Goal: Information Seeking & Learning: Check status

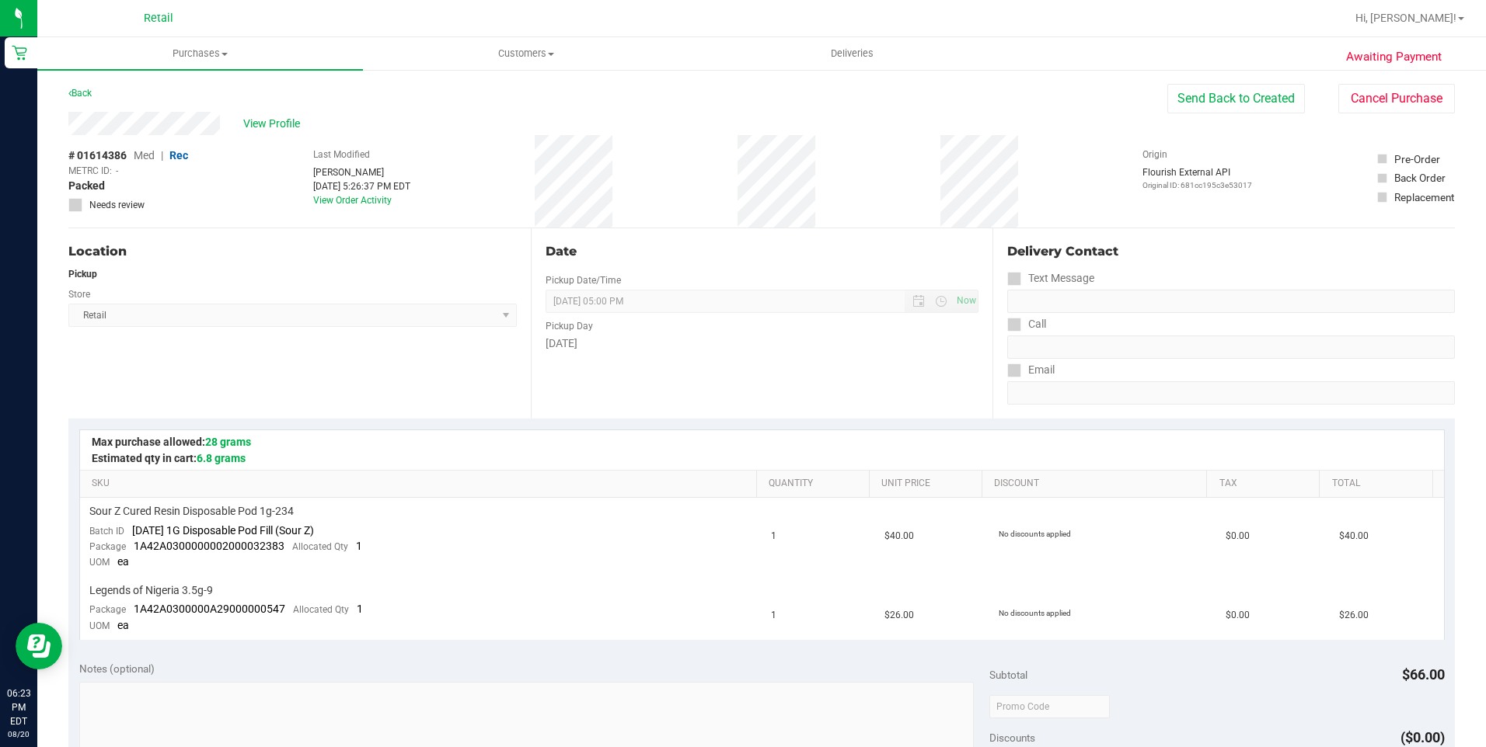
click at [153, 23] on span "Retail" at bounding box center [159, 19] width 30 height 14
click at [226, 57] on span "Purchases" at bounding box center [200, 54] width 326 height 14
click at [172, 89] on span "Summary of purchases" at bounding box center [116, 93] width 159 height 13
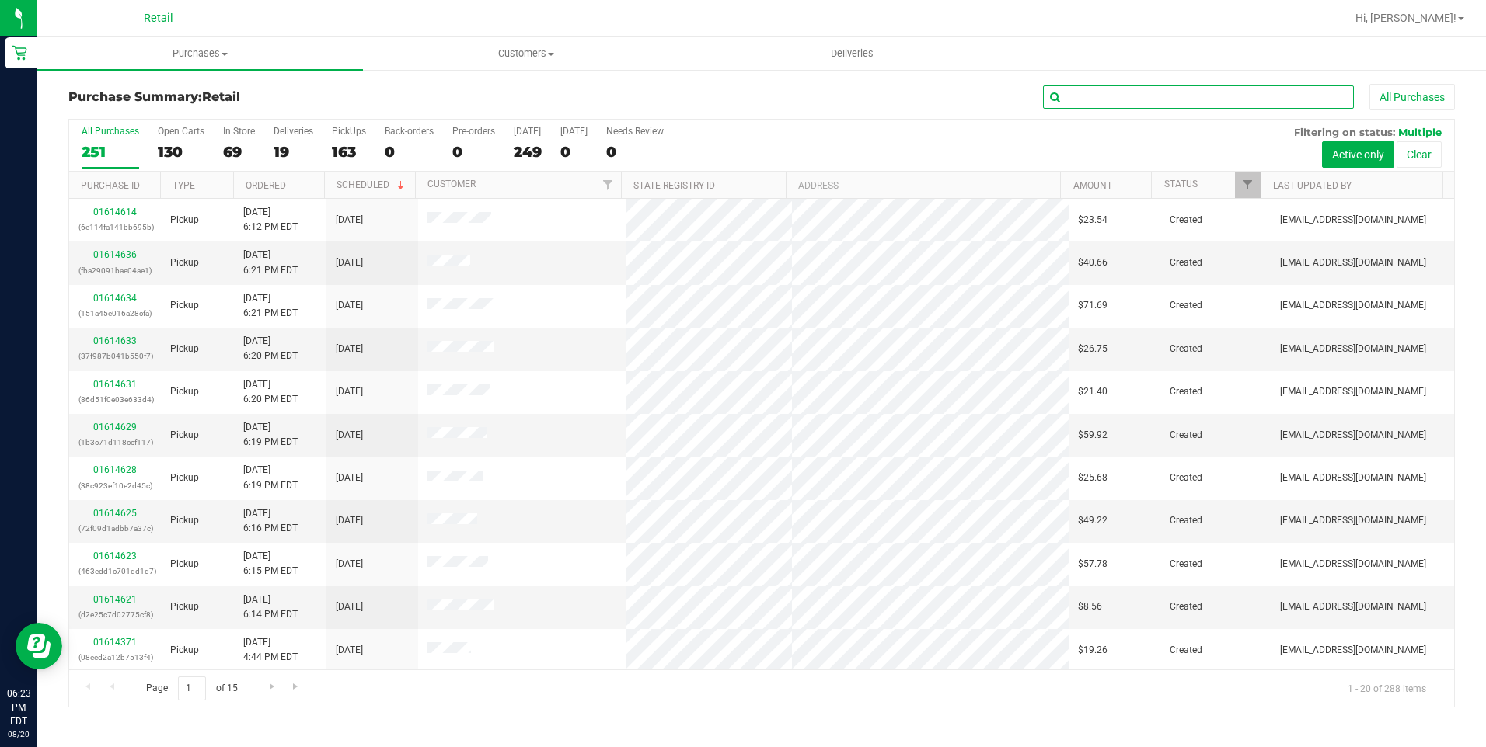
click at [1141, 93] on input "text" at bounding box center [1198, 96] width 311 height 23
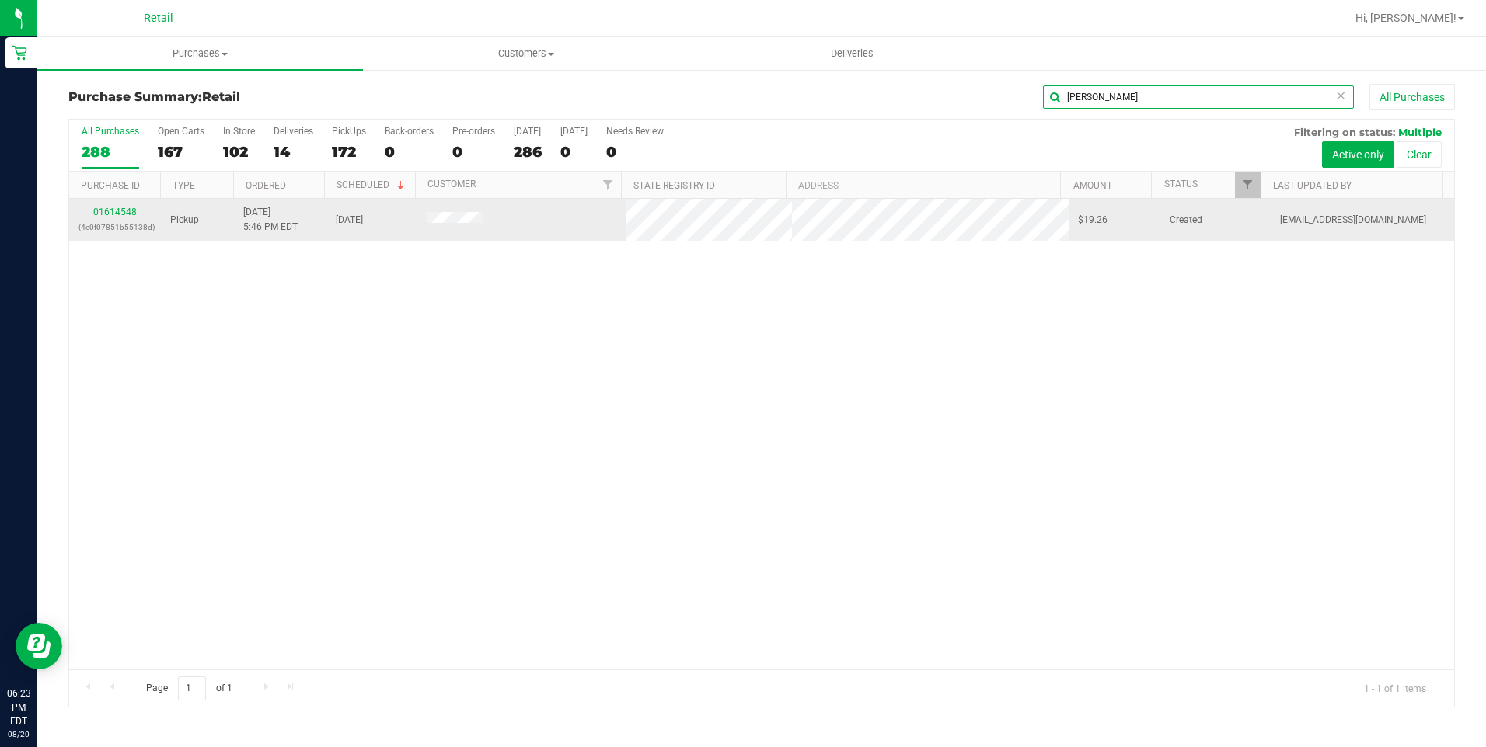
type input "[PERSON_NAME]"
click at [117, 213] on link "01614548" at bounding box center [115, 212] width 44 height 11
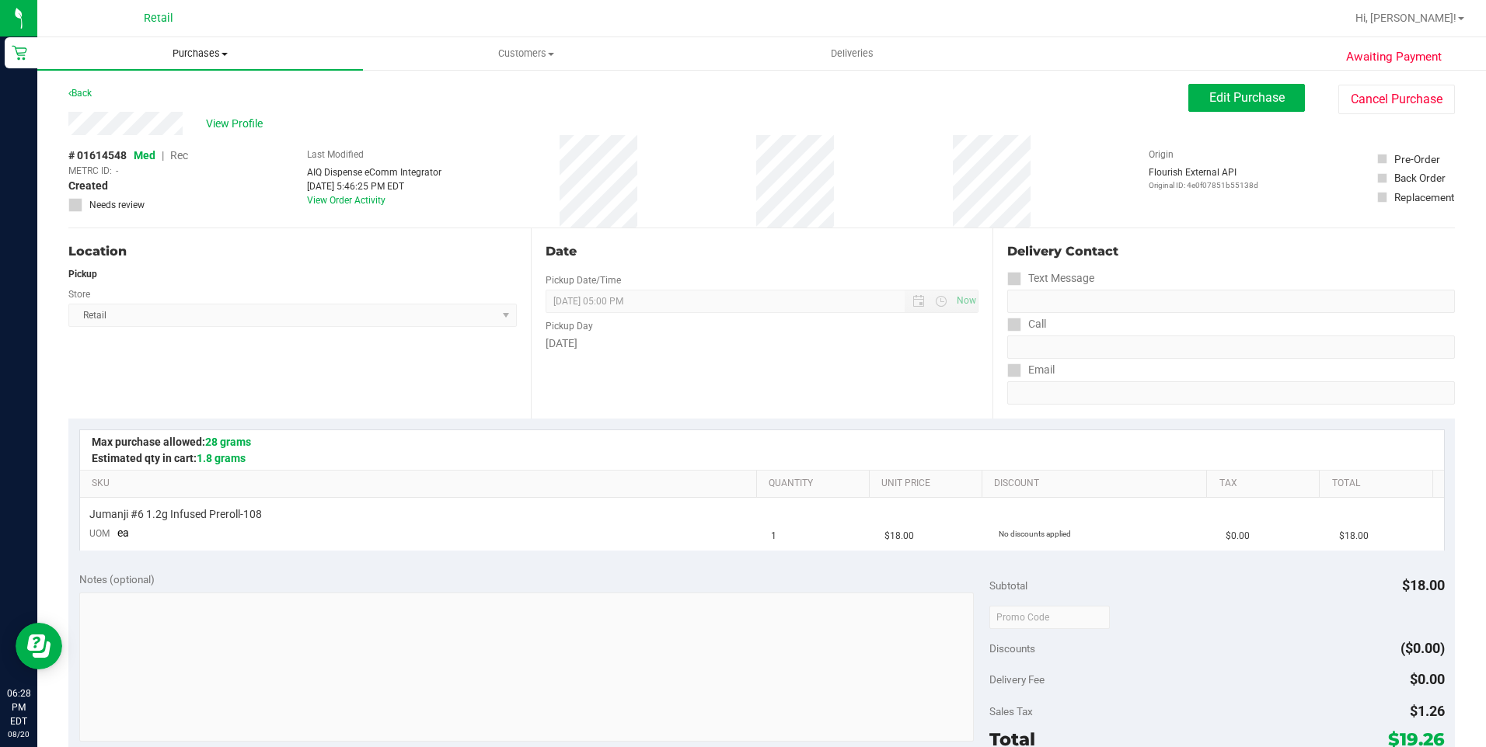
click at [217, 59] on span "Purchases" at bounding box center [200, 54] width 326 height 14
click at [193, 99] on span "Summary of purchases" at bounding box center [116, 93] width 159 height 13
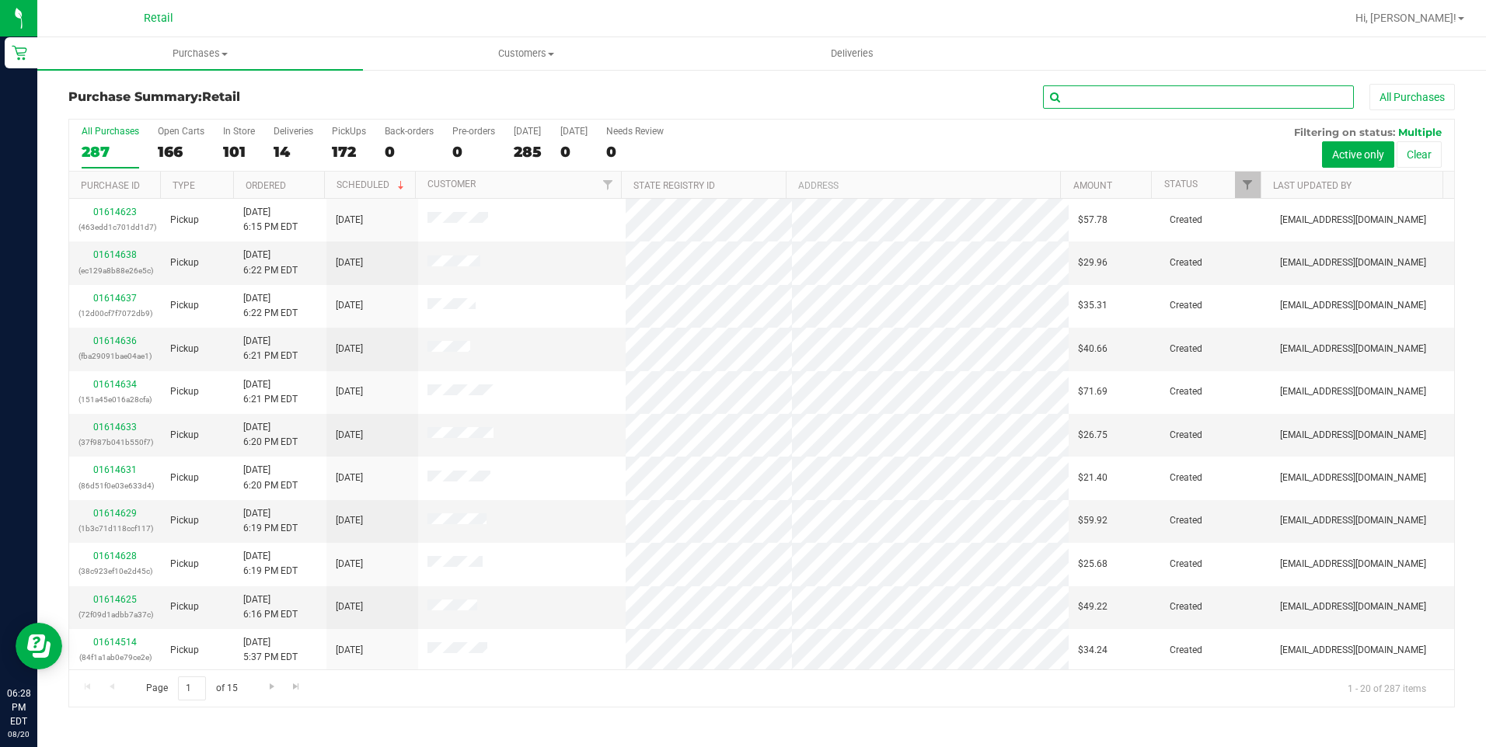
click at [1158, 100] on input "text" at bounding box center [1198, 96] width 311 height 23
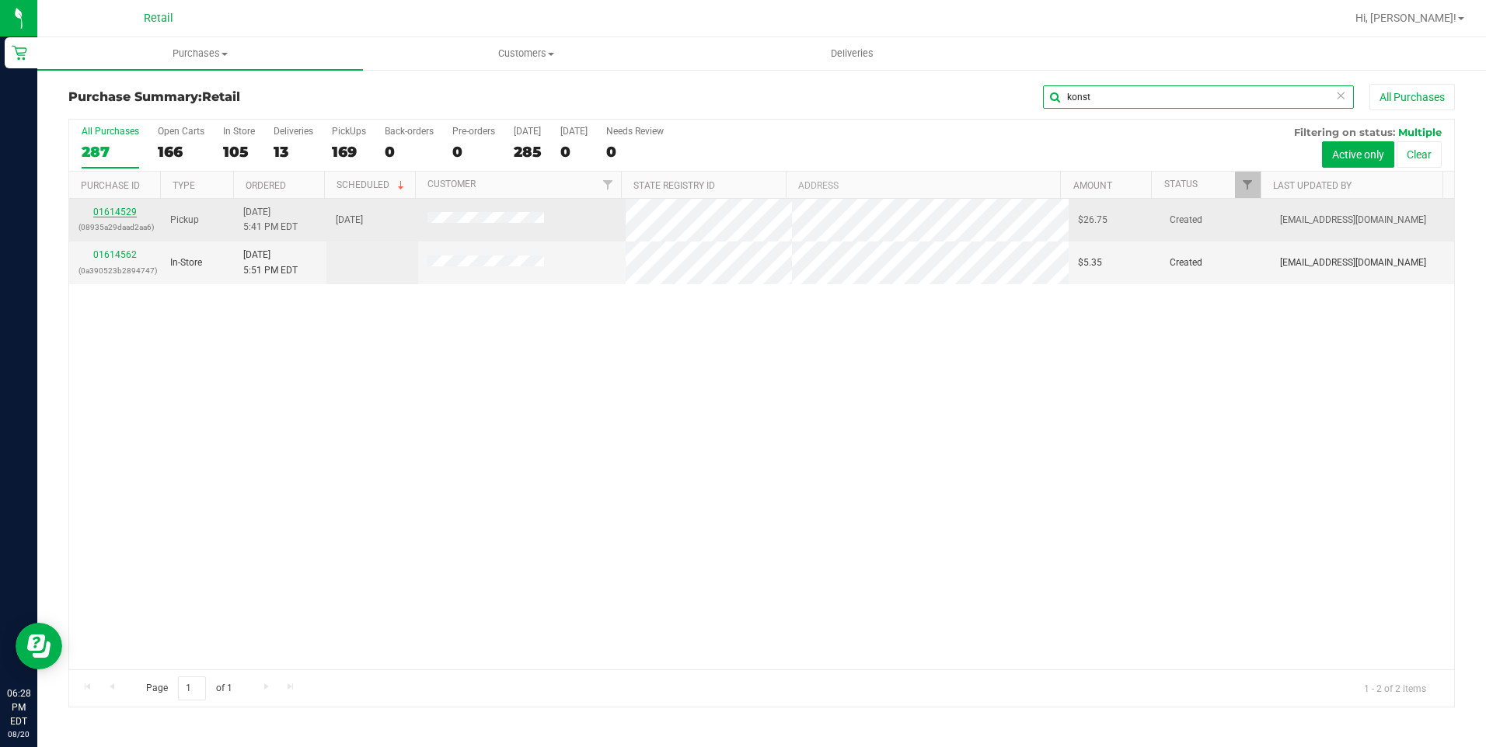
type input "konst"
click at [124, 211] on link "01614529" at bounding box center [115, 212] width 44 height 11
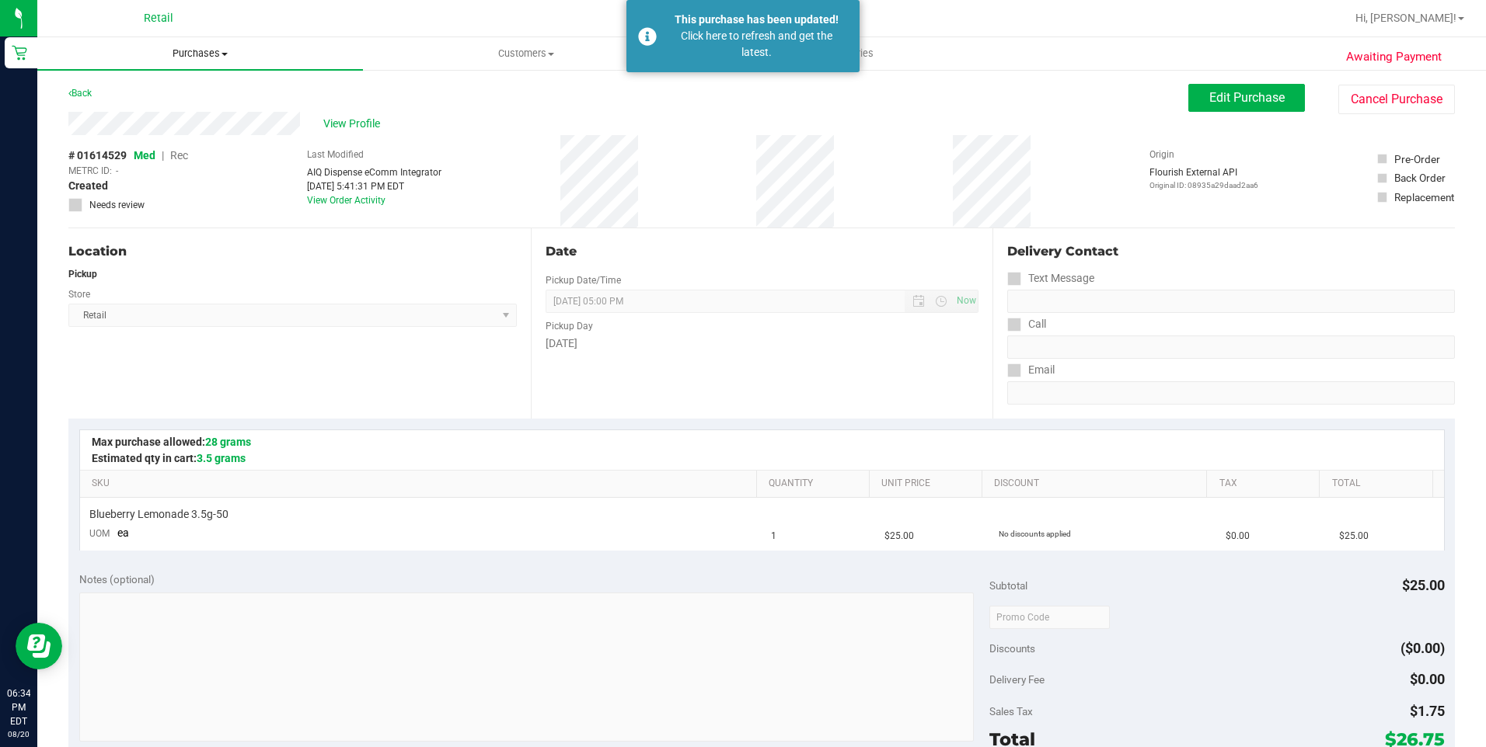
click at [209, 47] on span "Purchases" at bounding box center [200, 54] width 326 height 14
drag, startPoint x: 211, startPoint y: 51, endPoint x: 206, endPoint y: 64, distance: 13.6
click at [214, 51] on span "Purchases" at bounding box center [200, 54] width 326 height 14
click at [212, 56] on span "Purchases" at bounding box center [200, 54] width 326 height 14
click at [152, 95] on span "Summary of purchases" at bounding box center [116, 93] width 159 height 13
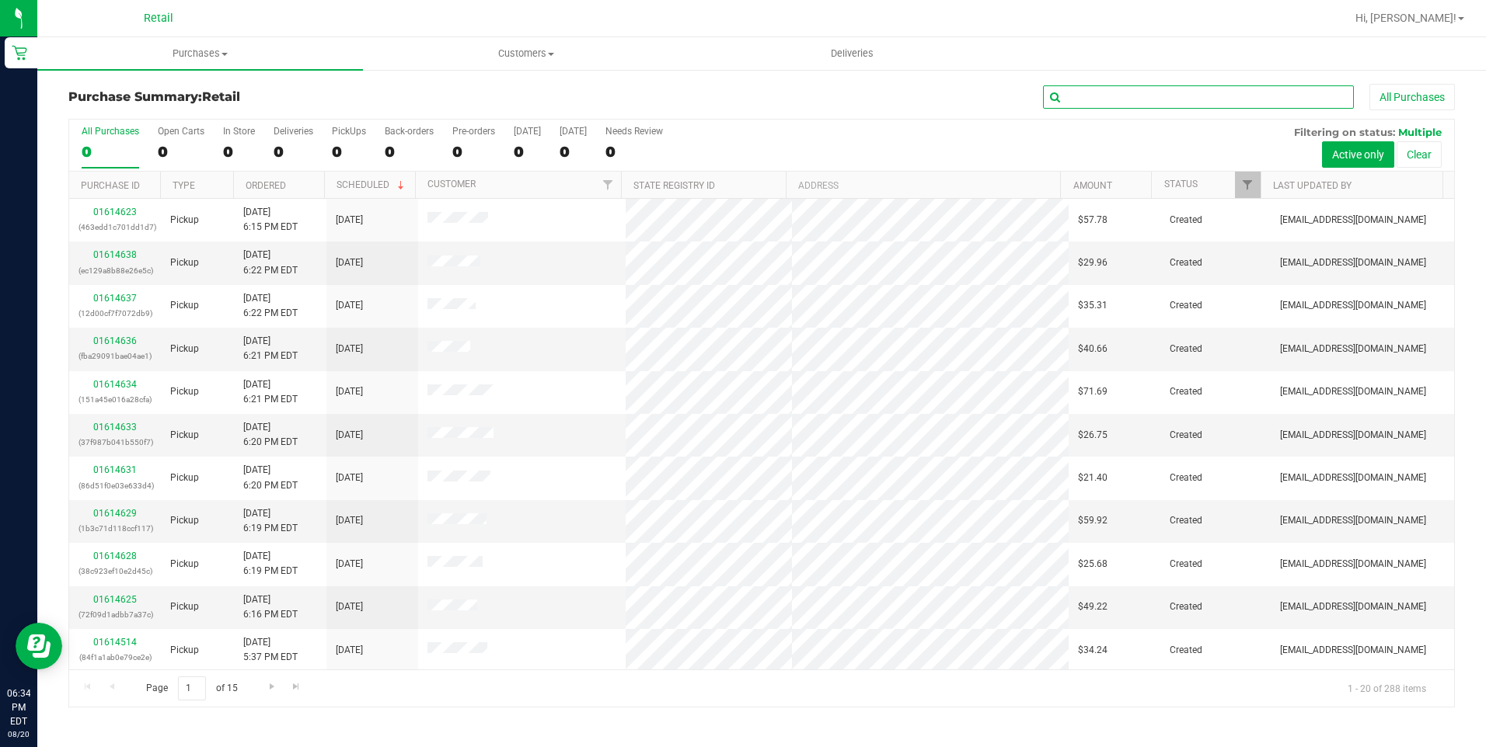
click at [1091, 94] on input "text" at bounding box center [1198, 96] width 311 height 23
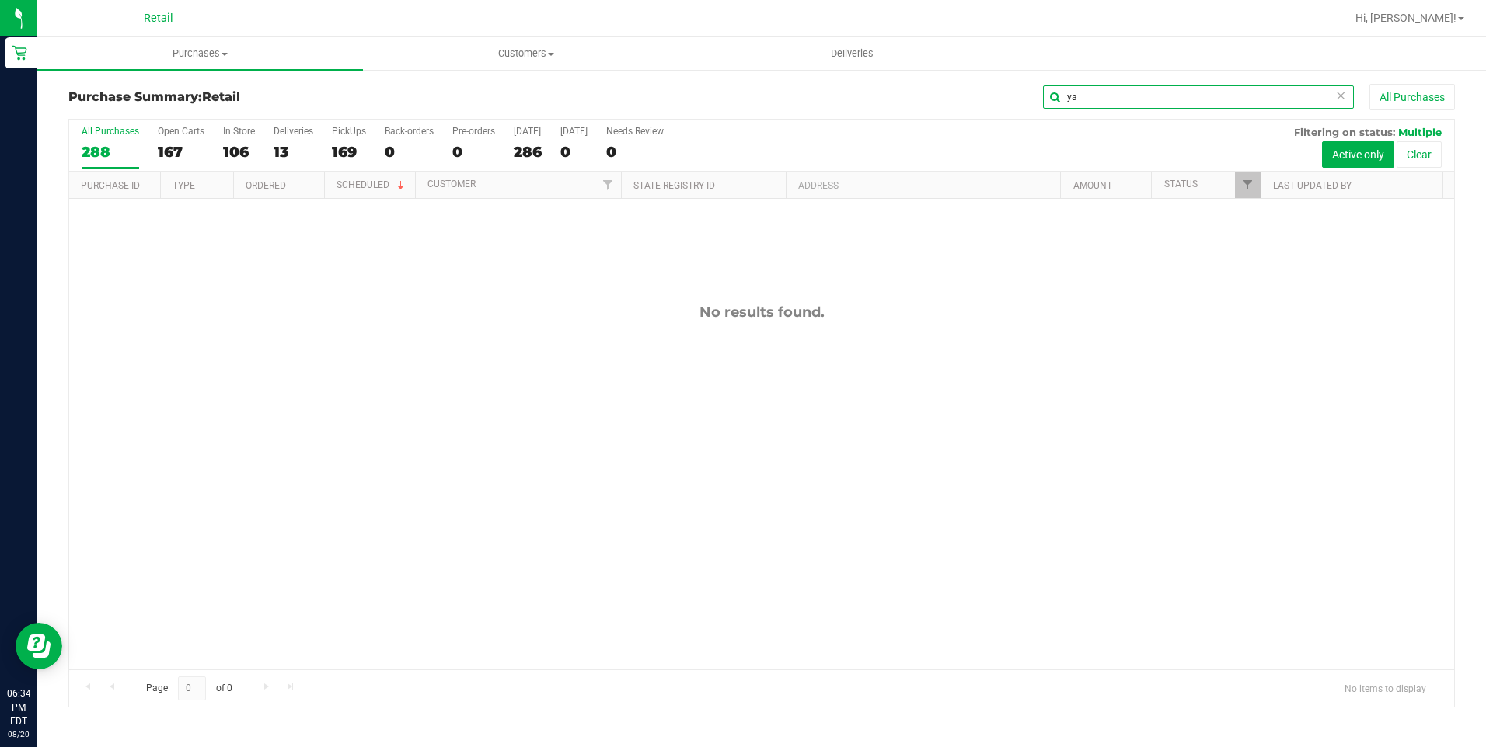
type input "y"
type input "[PERSON_NAME]"
click at [224, 51] on span "Purchases" at bounding box center [200, 54] width 326 height 14
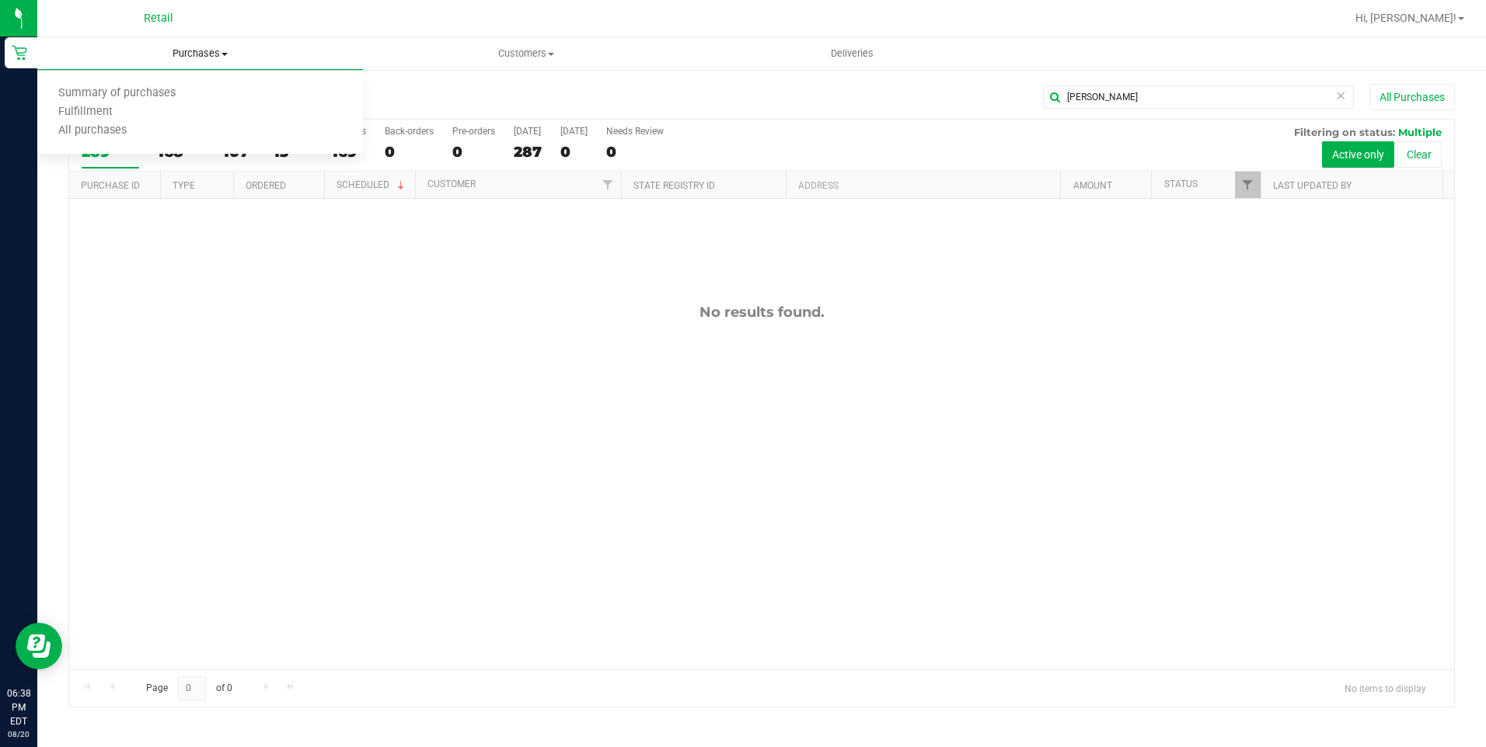
click at [212, 51] on span "Purchases" at bounding box center [200, 54] width 326 height 14
click at [211, 55] on span "Purchases" at bounding box center [200, 54] width 326 height 14
click at [183, 85] on li "Summary of purchases" at bounding box center [200, 94] width 326 height 19
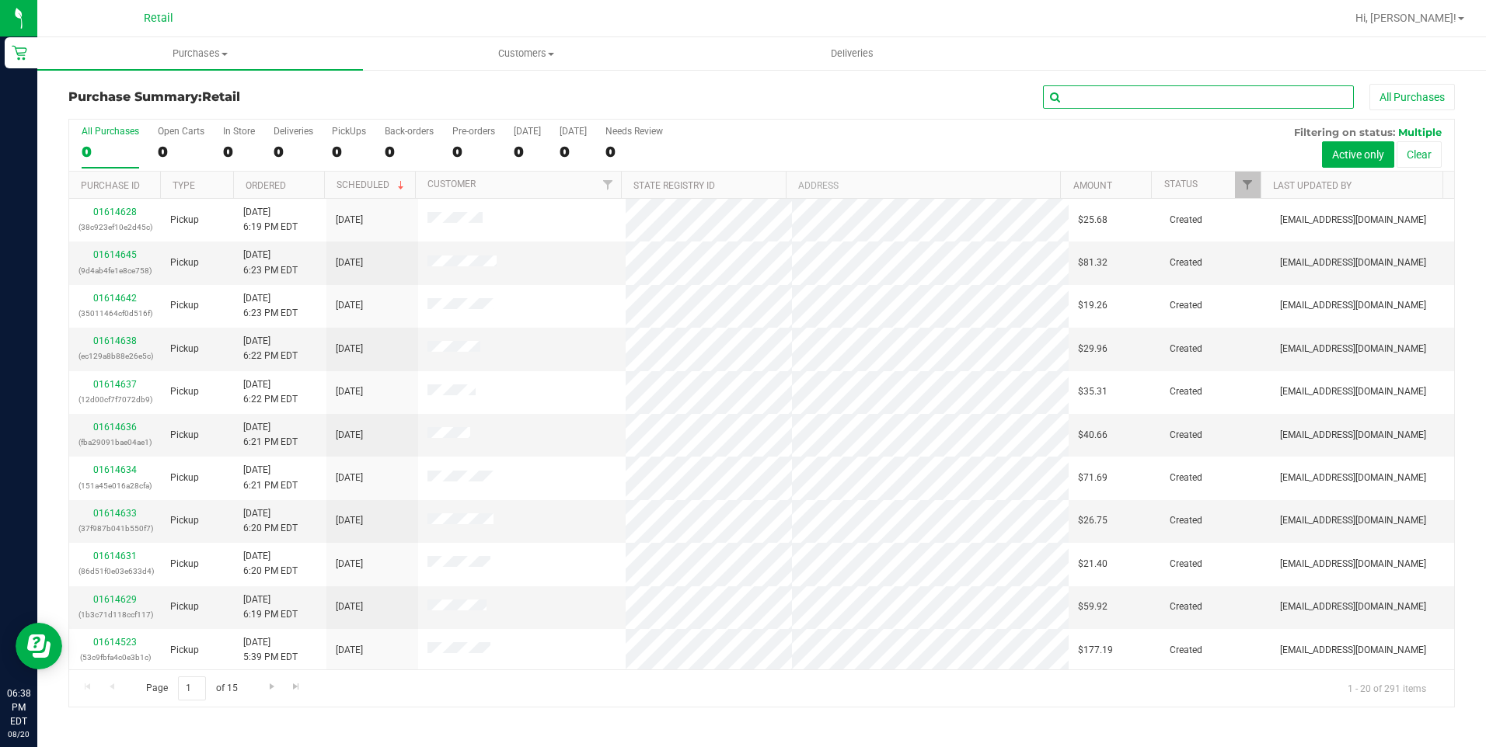
drag, startPoint x: 1090, startPoint y: 102, endPoint x: 1097, endPoint y: 75, distance: 28.1
click at [1093, 97] on input "text" at bounding box center [1198, 96] width 311 height 23
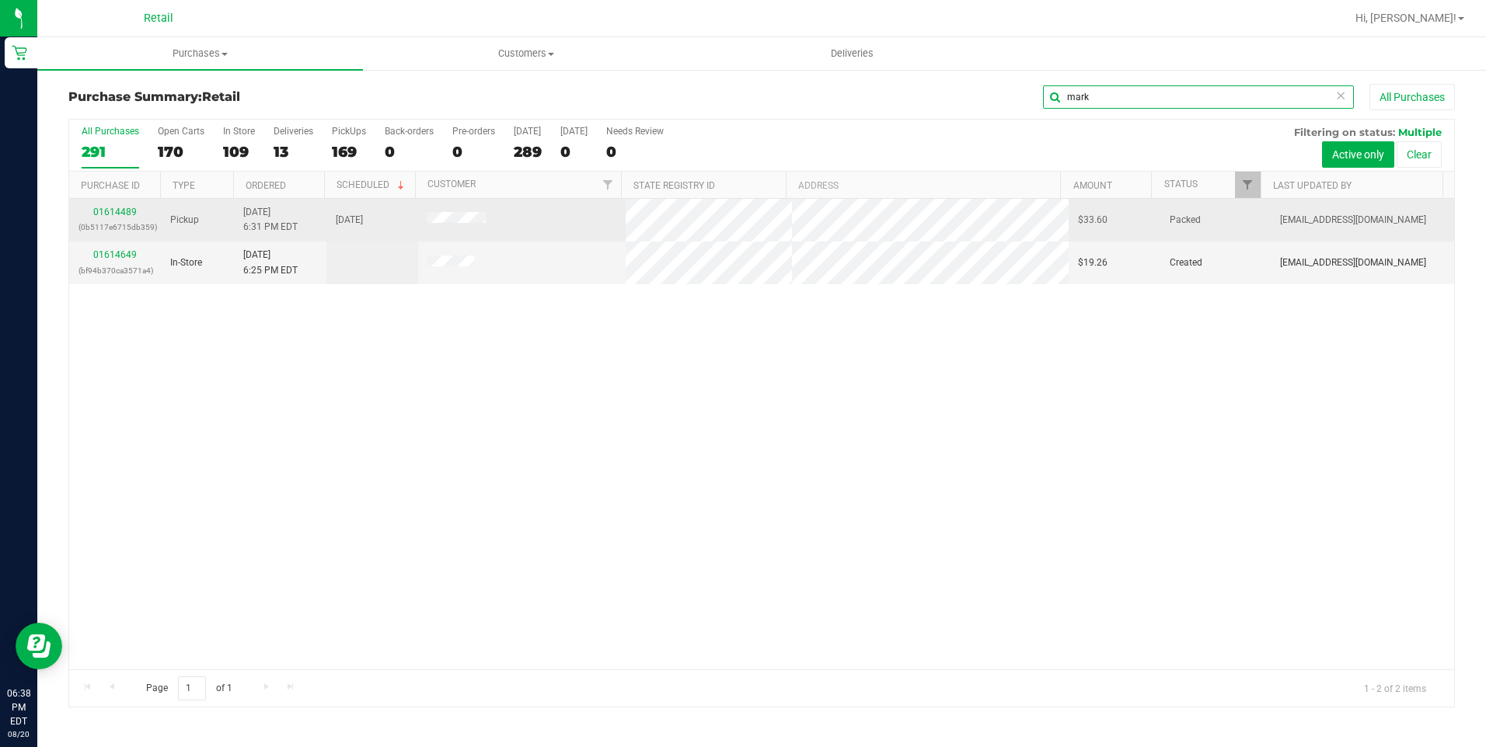
type input "mark"
click at [123, 204] on td "01614489 (0b5117e6715db359)" at bounding box center [115, 220] width 92 height 43
click at [115, 208] on link "01614489" at bounding box center [115, 212] width 44 height 11
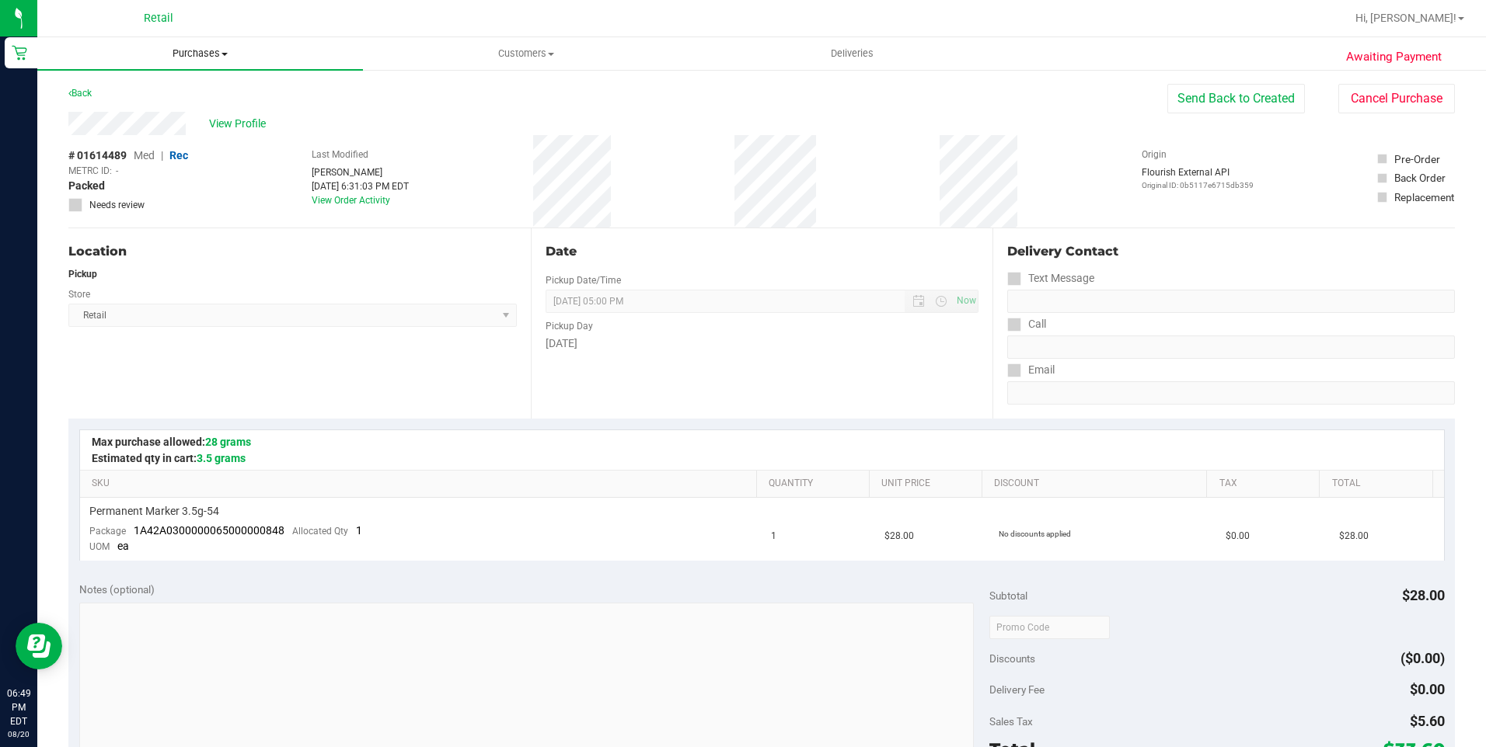
click at [214, 57] on span "Purchases" at bounding box center [200, 54] width 326 height 14
click at [199, 98] on li "Summary of purchases" at bounding box center [200, 94] width 326 height 19
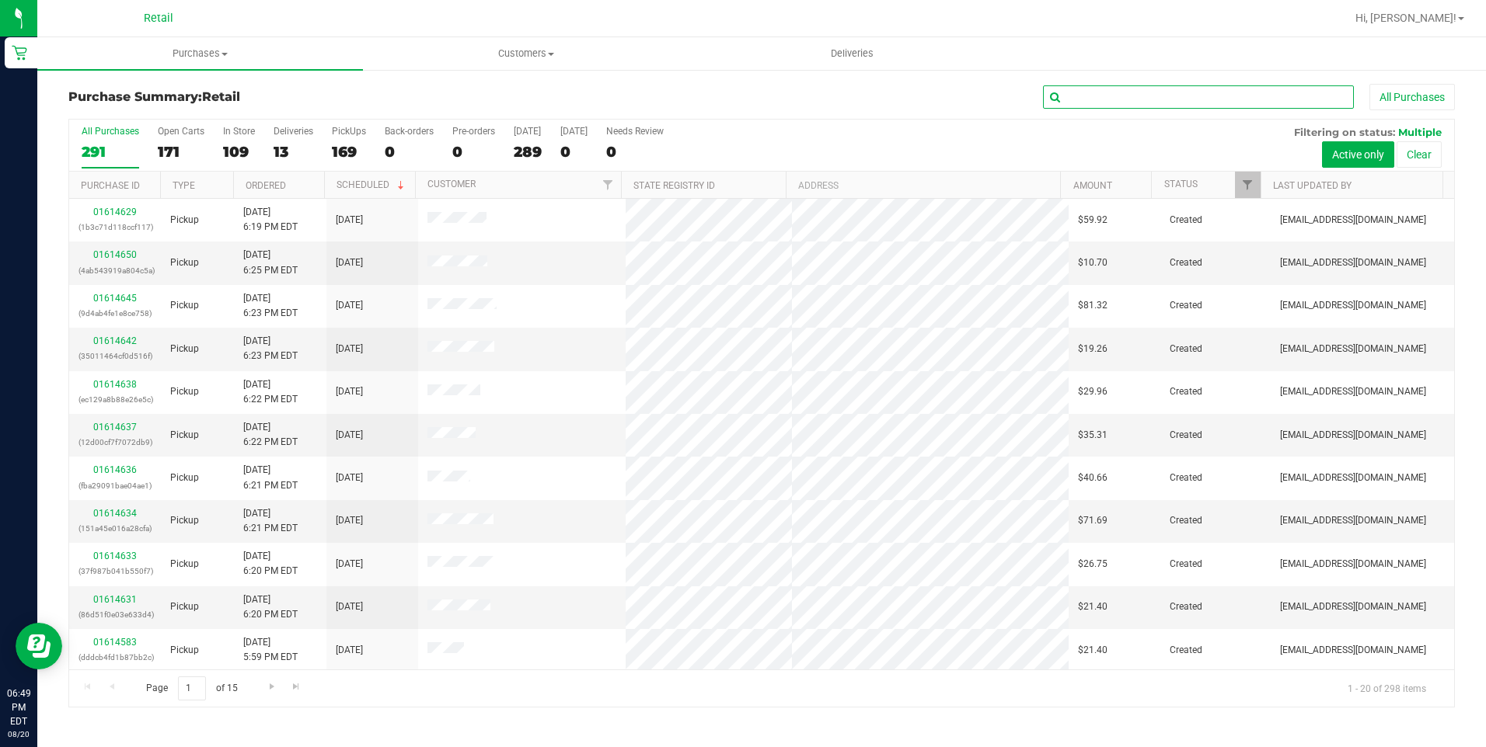
click at [1108, 96] on input "text" at bounding box center [1198, 96] width 311 height 23
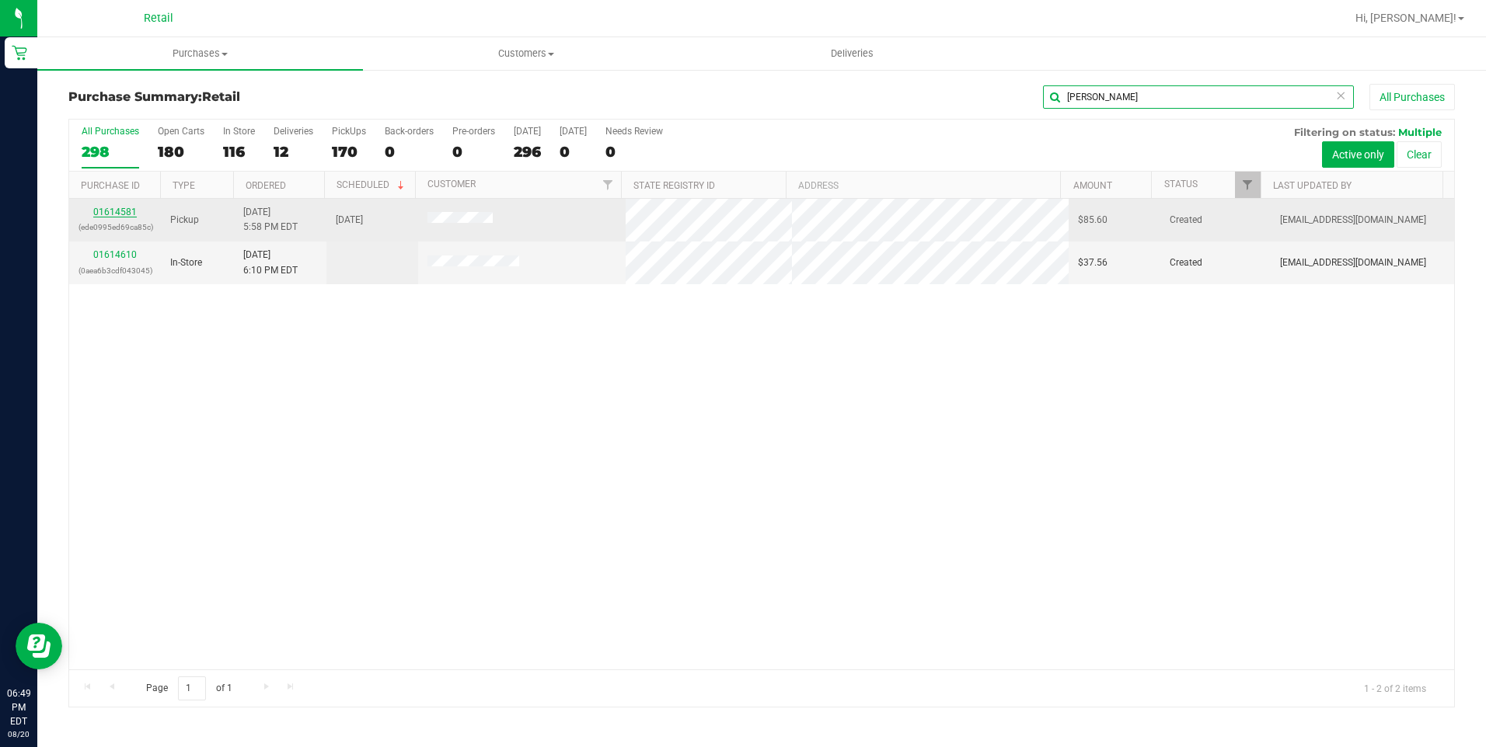
type input "[PERSON_NAME]"
click at [120, 214] on link "01614581" at bounding box center [115, 212] width 44 height 11
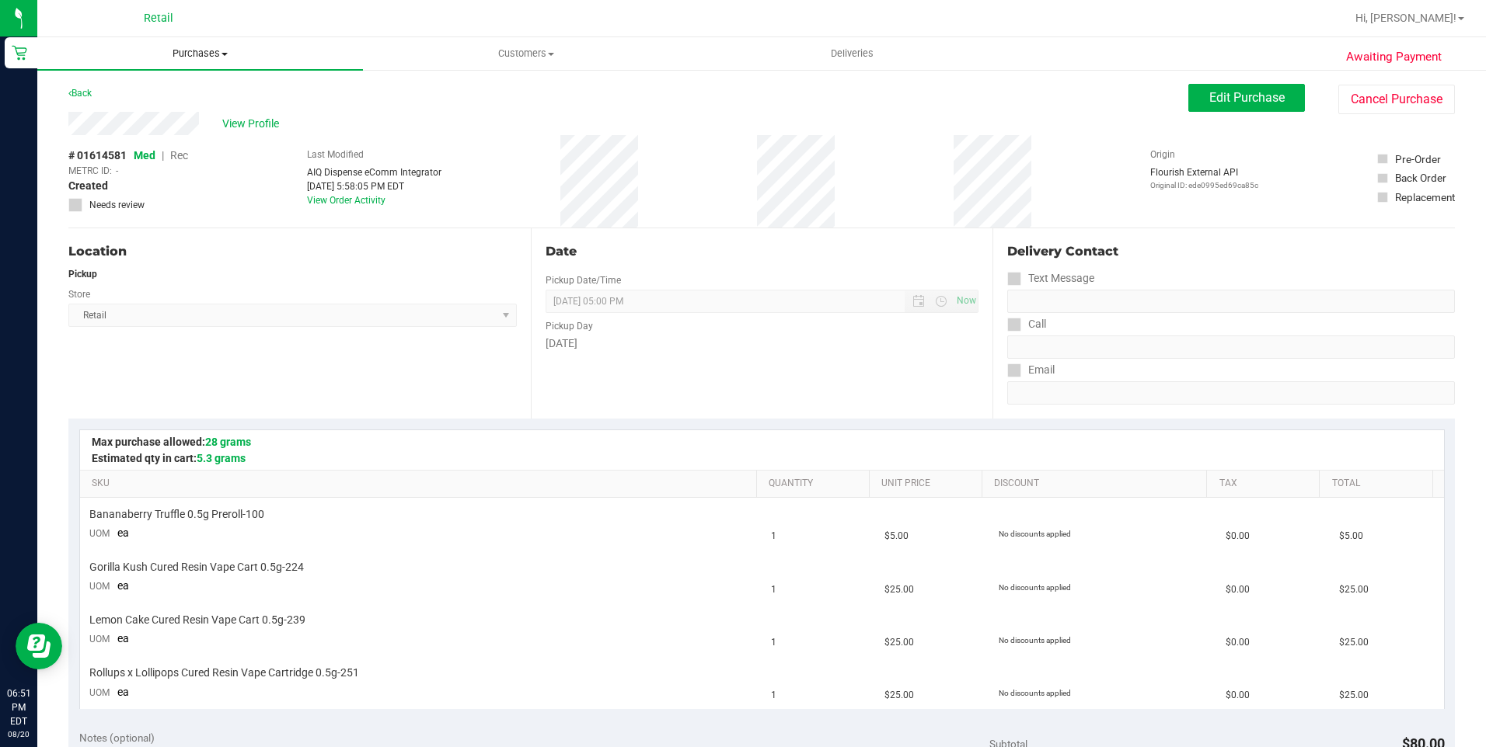
click at [209, 60] on span "Purchases" at bounding box center [200, 54] width 326 height 14
click at [127, 98] on span "Summary of purchases" at bounding box center [116, 93] width 159 height 13
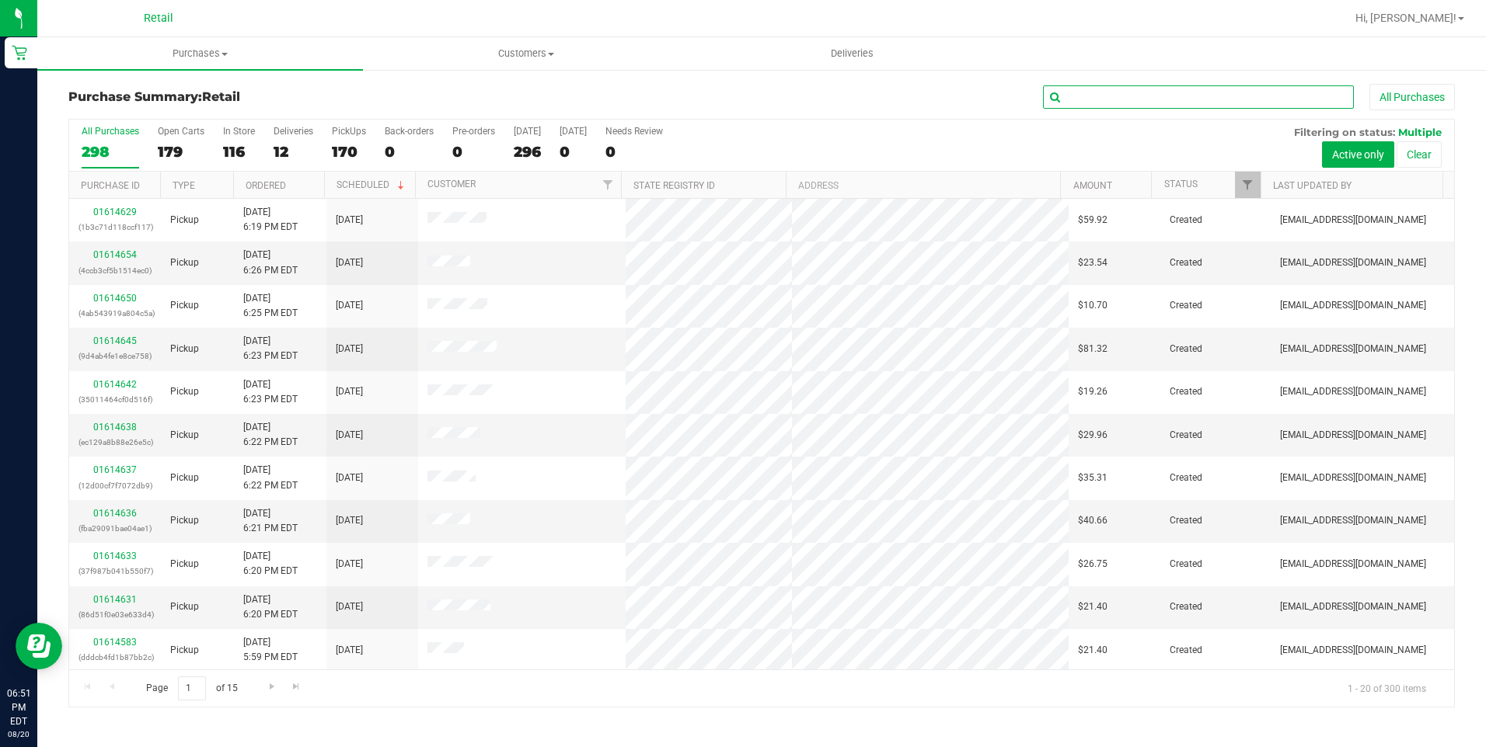
click at [1086, 105] on input "text" at bounding box center [1198, 96] width 311 height 23
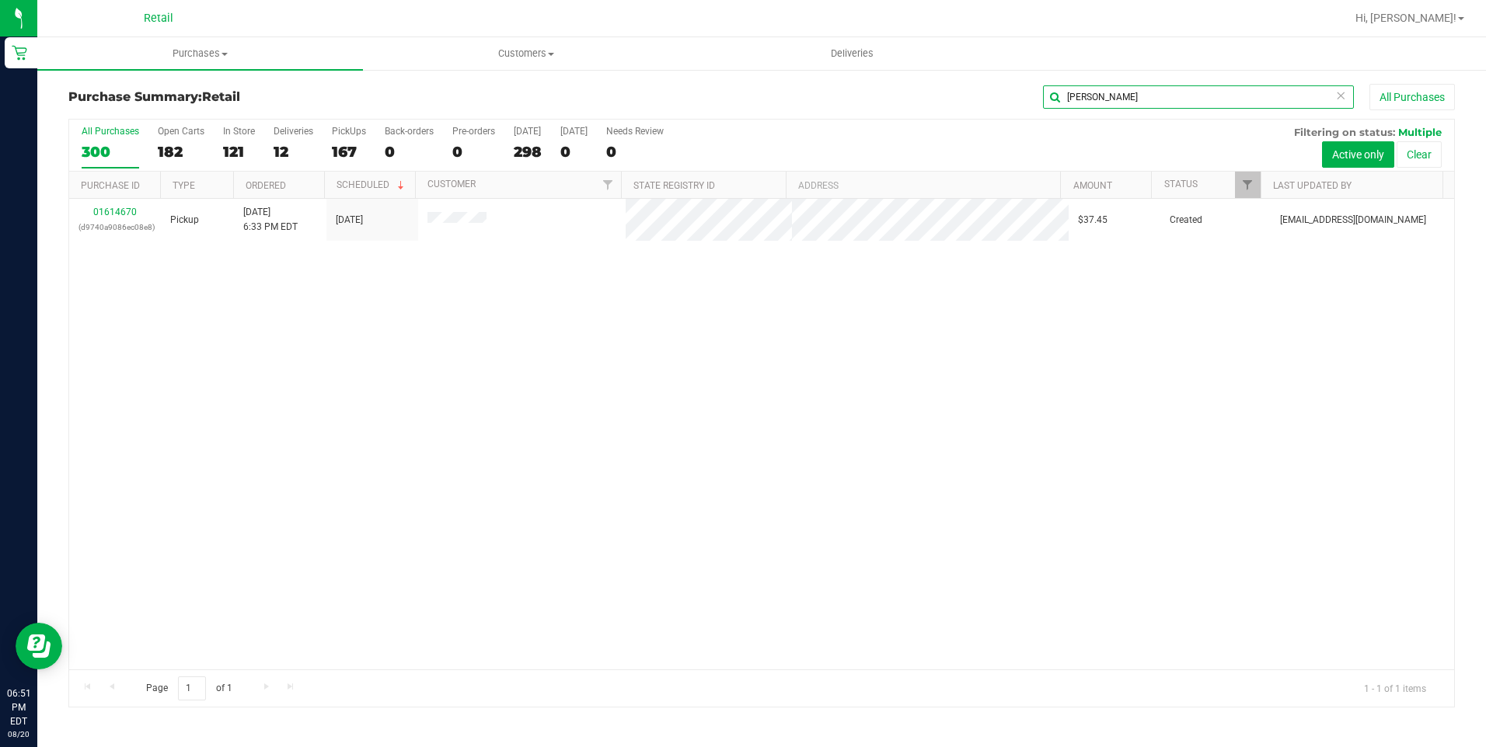
type input "[PERSON_NAME]"
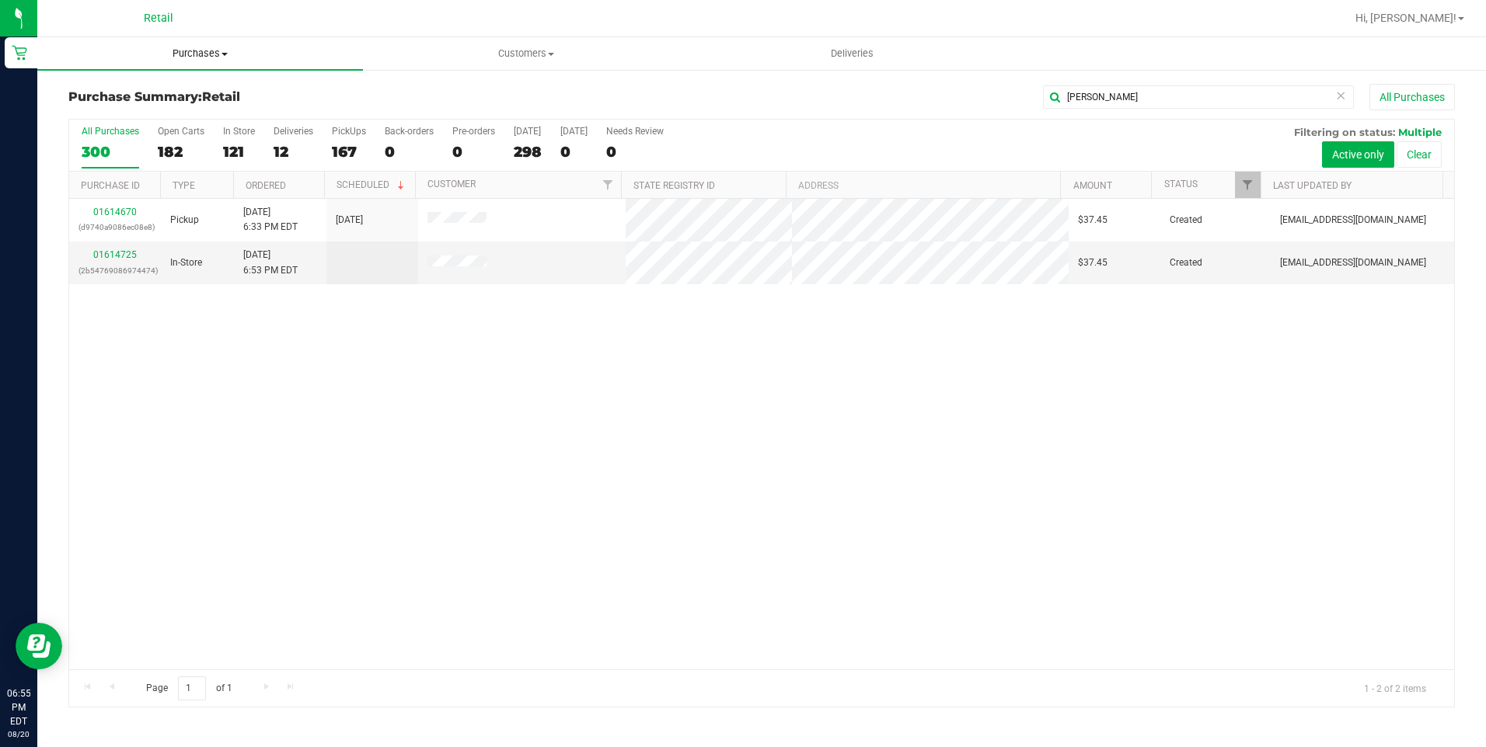
drag, startPoint x: 214, startPoint y: 46, endPoint x: 211, endPoint y: 62, distance: 16.6
click at [214, 46] on uib-tab-heading "Purchases Summary of purchases Fulfillment All purchases" at bounding box center [200, 53] width 326 height 33
click at [137, 97] on span "Summary of purchases" at bounding box center [116, 93] width 159 height 13
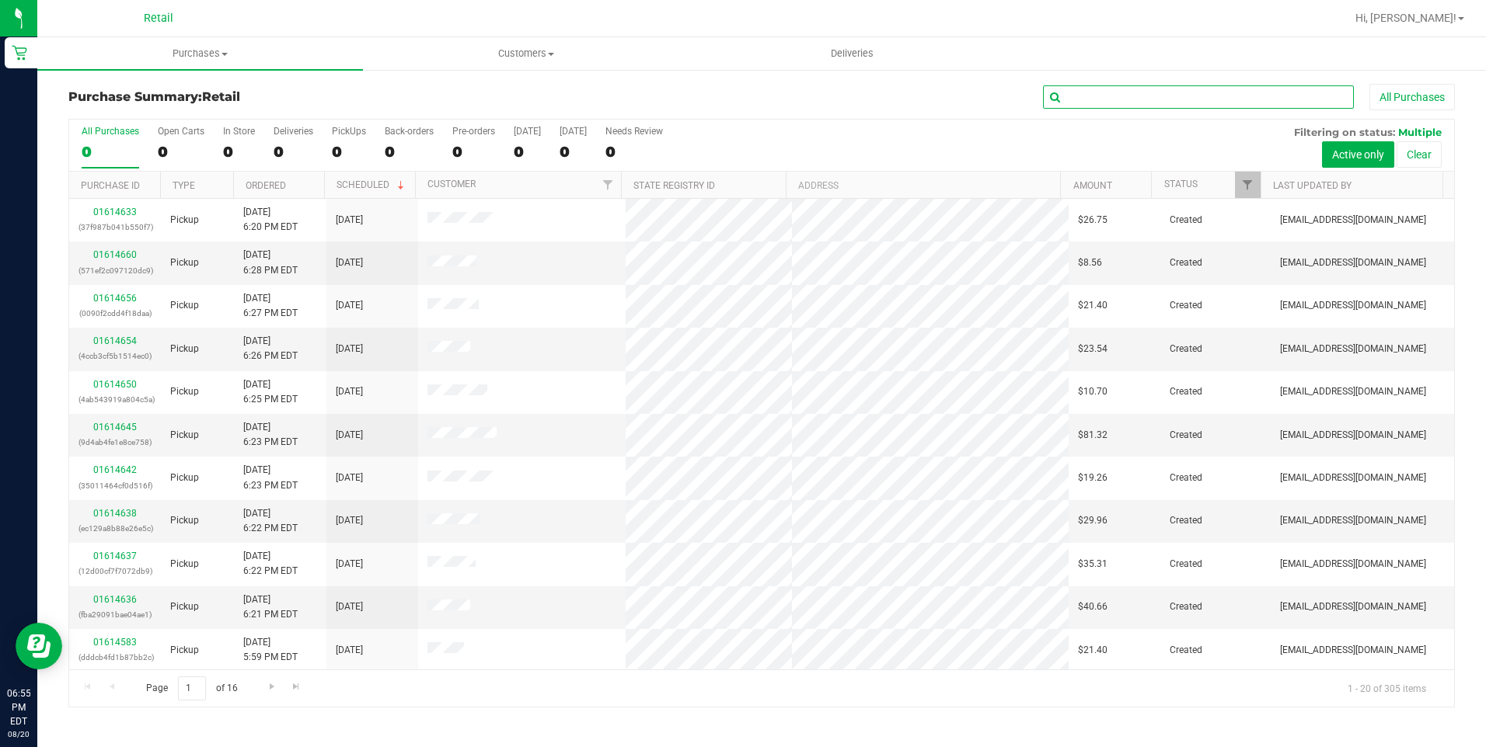
click at [1134, 102] on input "text" at bounding box center [1198, 96] width 311 height 23
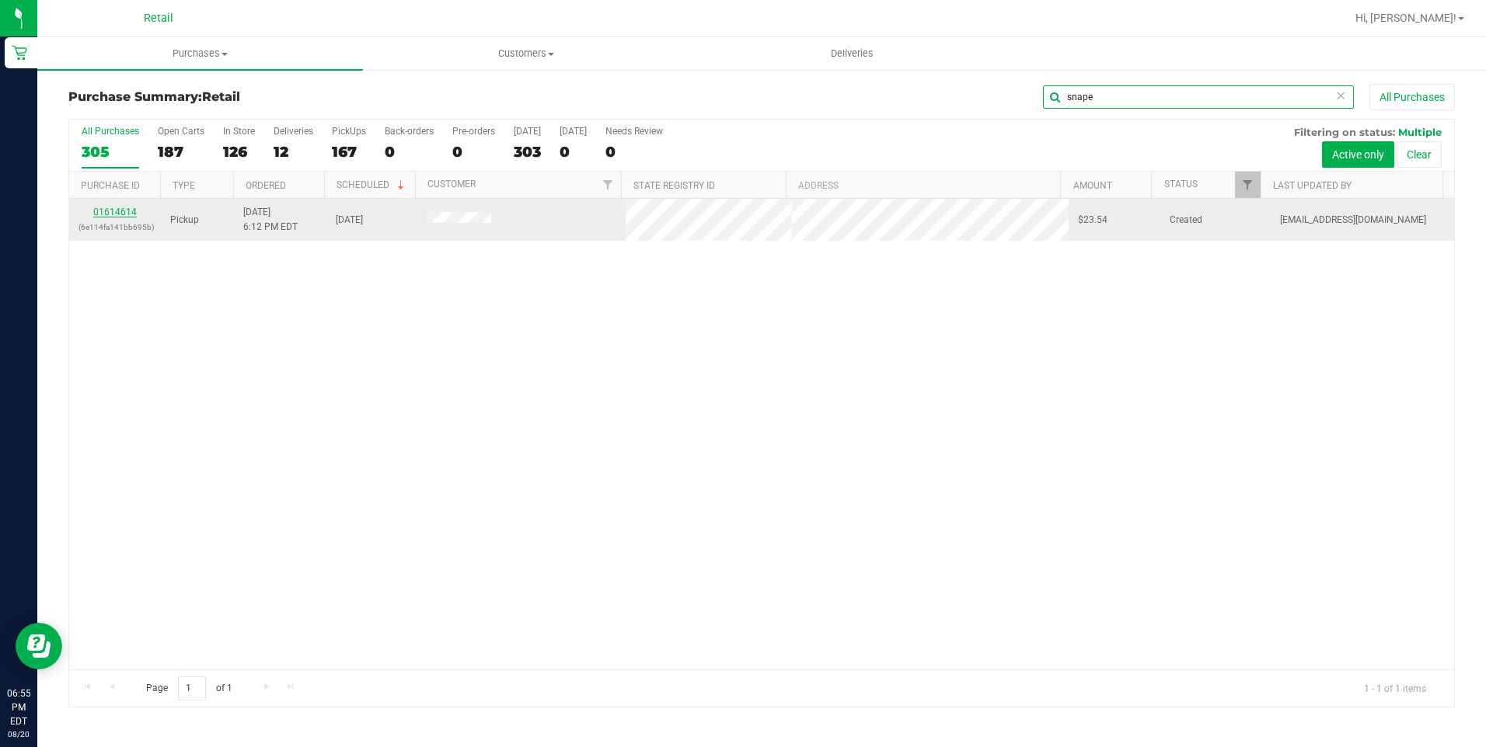
type input "snape"
click at [123, 207] on link "01614614" at bounding box center [115, 212] width 44 height 11
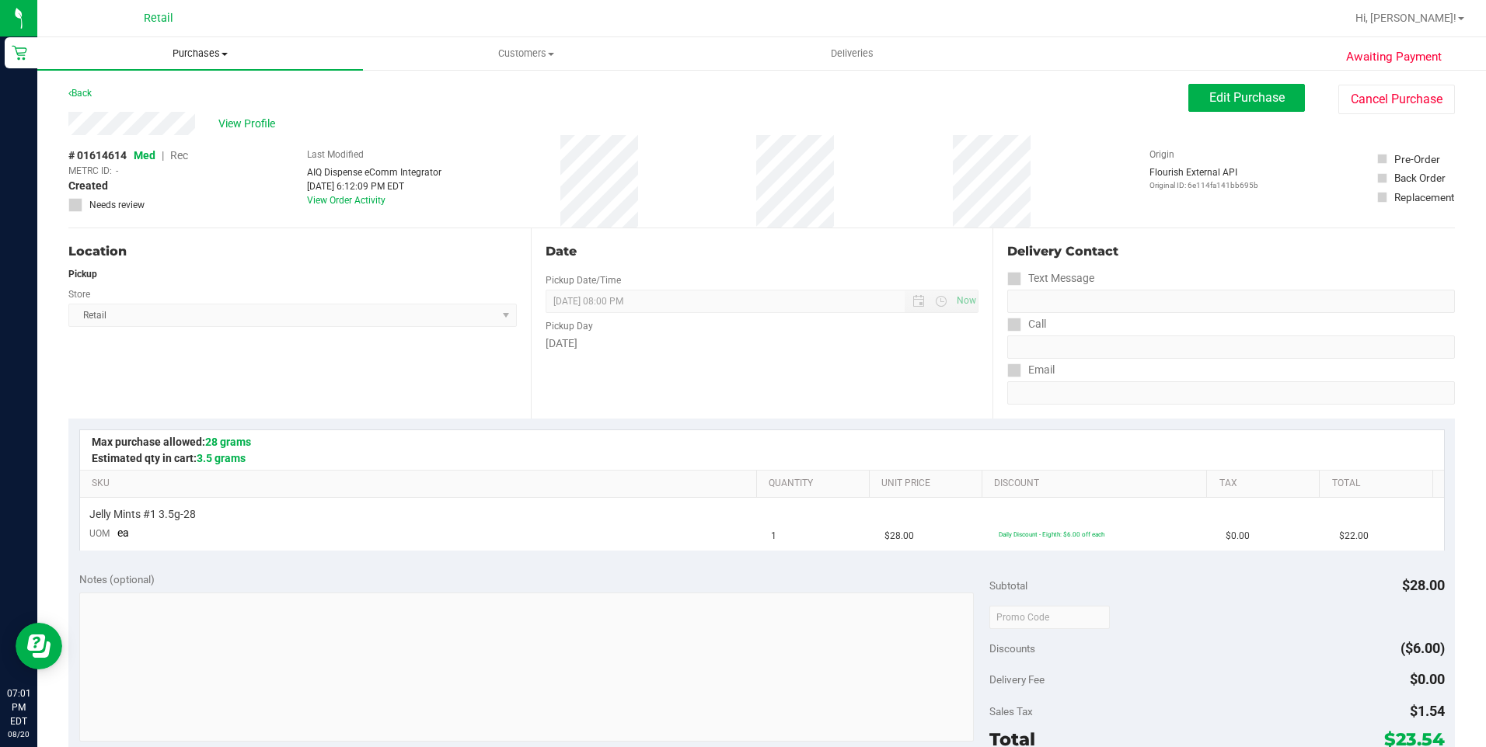
click at [220, 54] on span "Purchases" at bounding box center [200, 54] width 326 height 14
click at [168, 95] on span "Summary of purchases" at bounding box center [116, 93] width 159 height 13
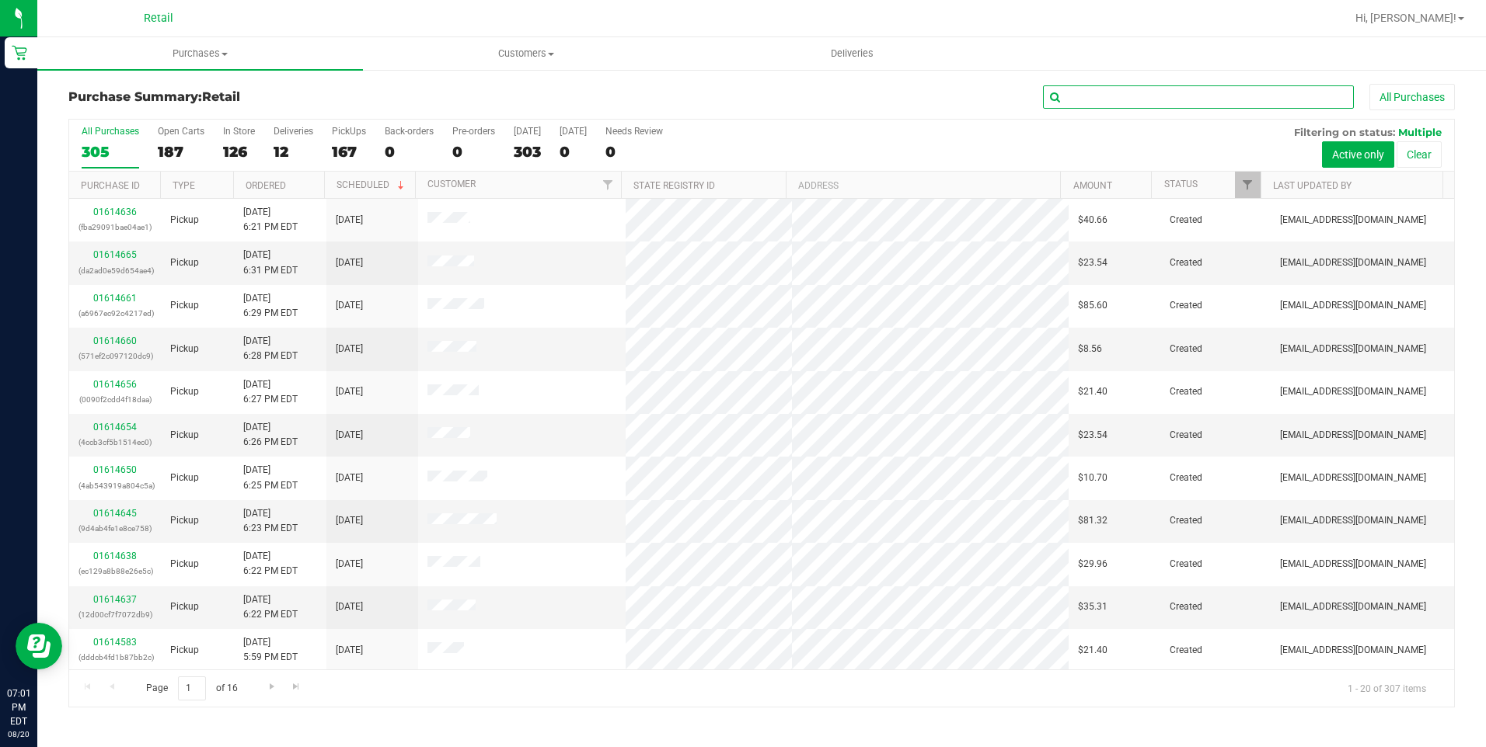
click at [1150, 99] on input "text" at bounding box center [1198, 96] width 311 height 23
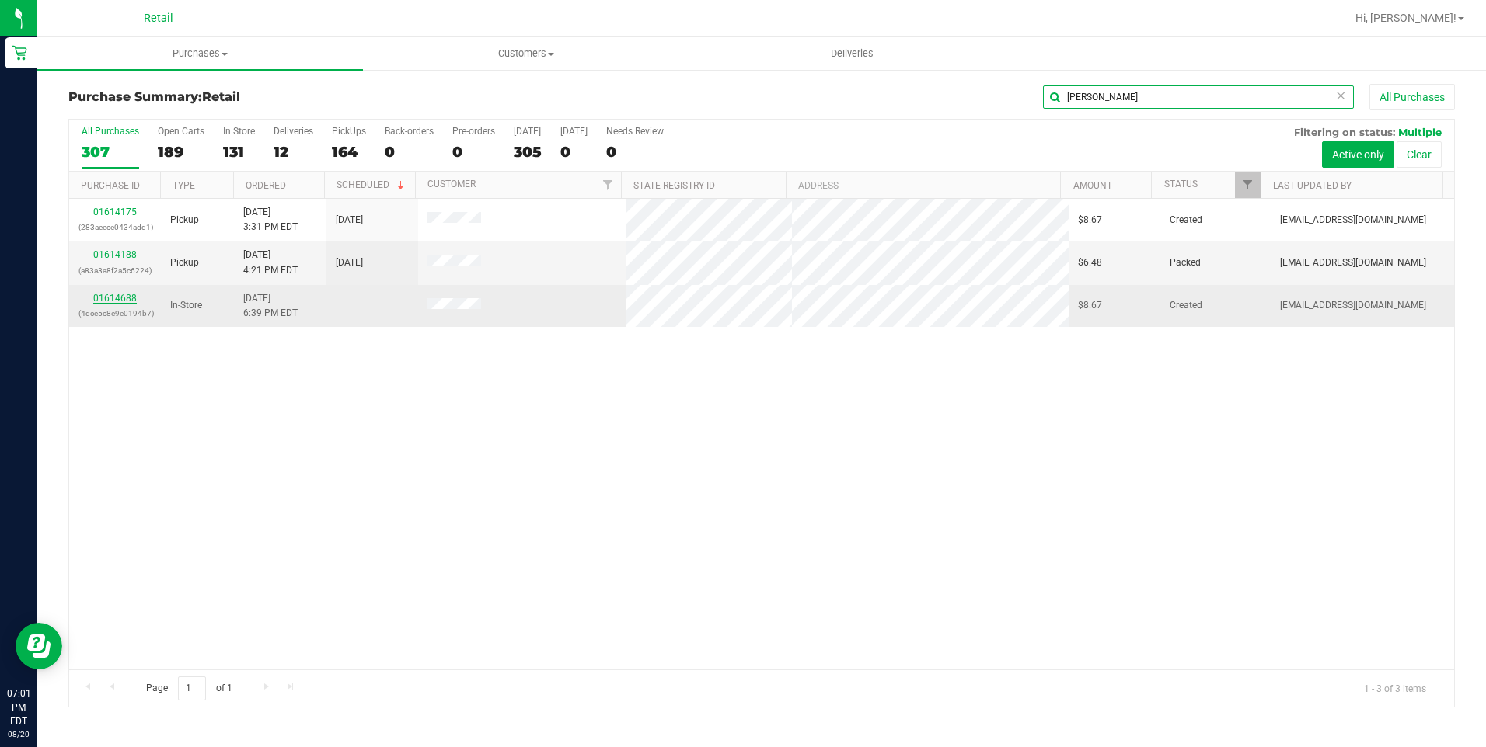
type input "[PERSON_NAME]"
click at [120, 296] on link "01614688" at bounding box center [115, 298] width 44 height 11
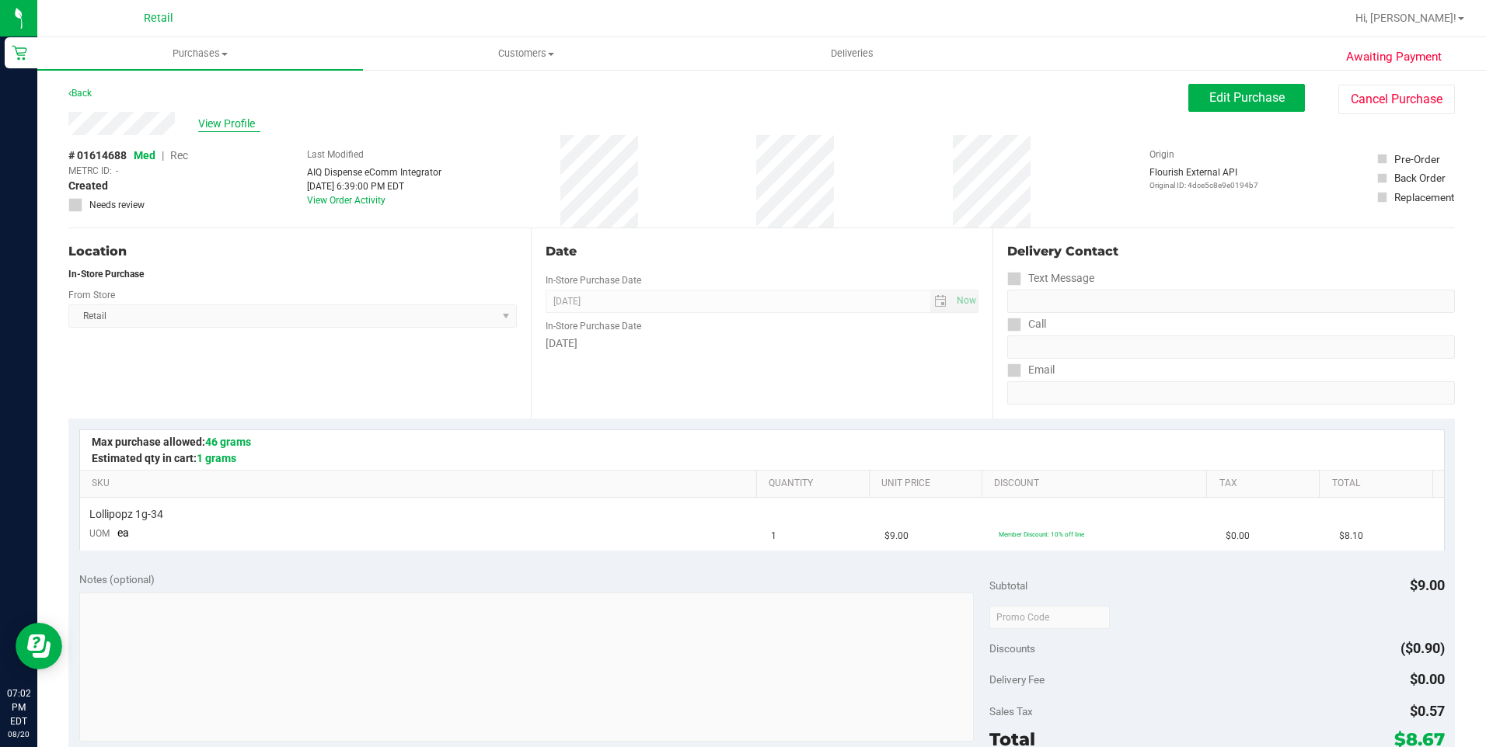
click at [216, 116] on span "View Profile" at bounding box center [229, 124] width 62 height 16
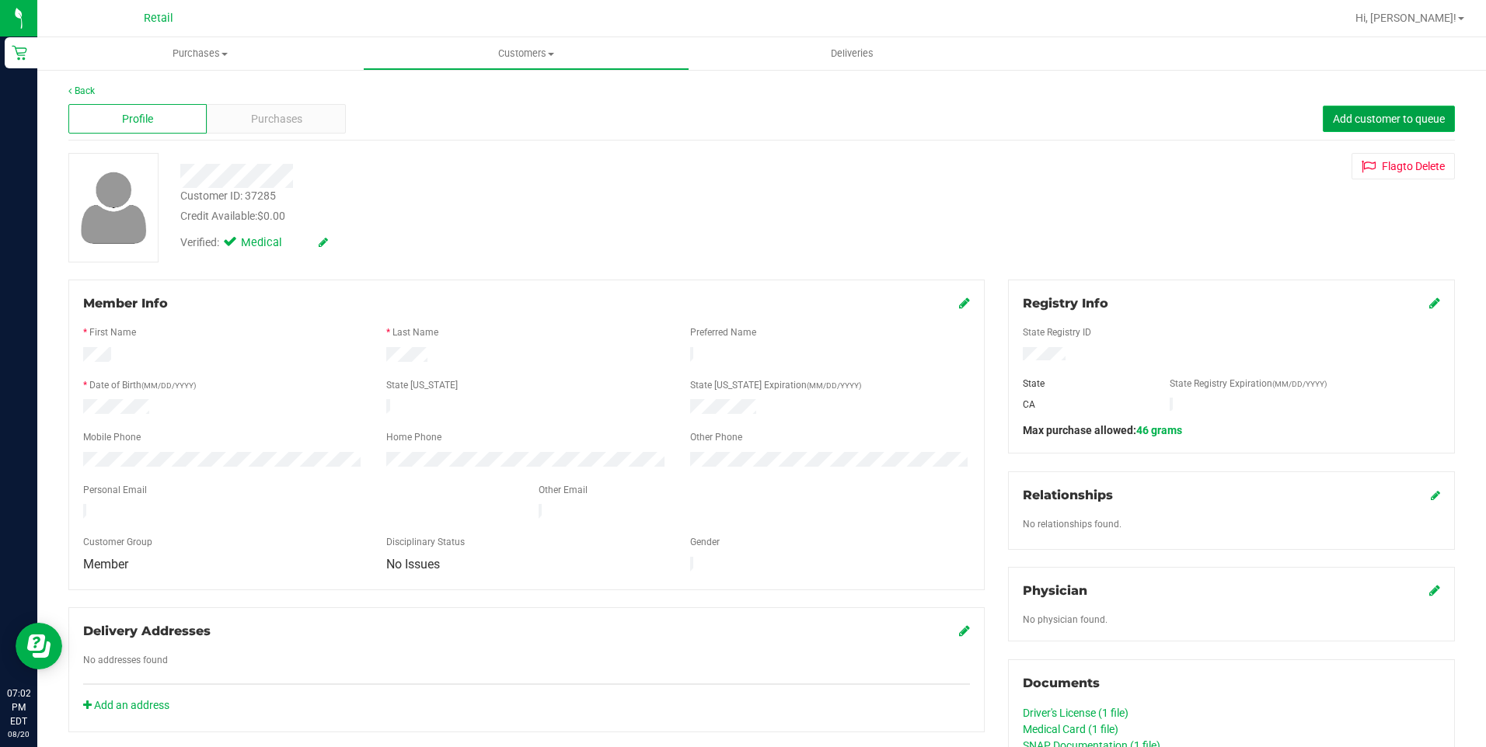
click at [1361, 125] on button "Add customer to queue" at bounding box center [1388, 119] width 132 height 26
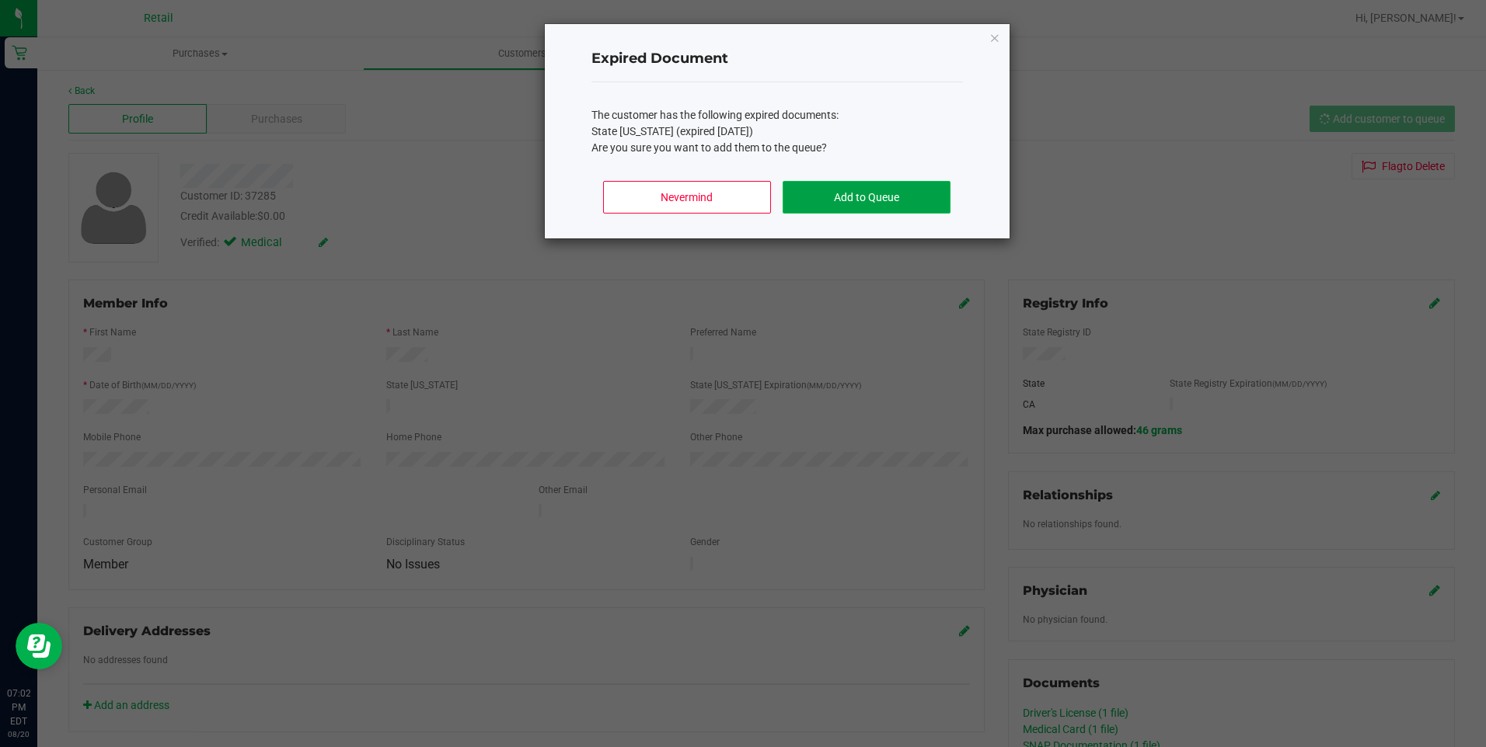
click at [918, 200] on button "Add to Queue" at bounding box center [865, 197] width 167 height 33
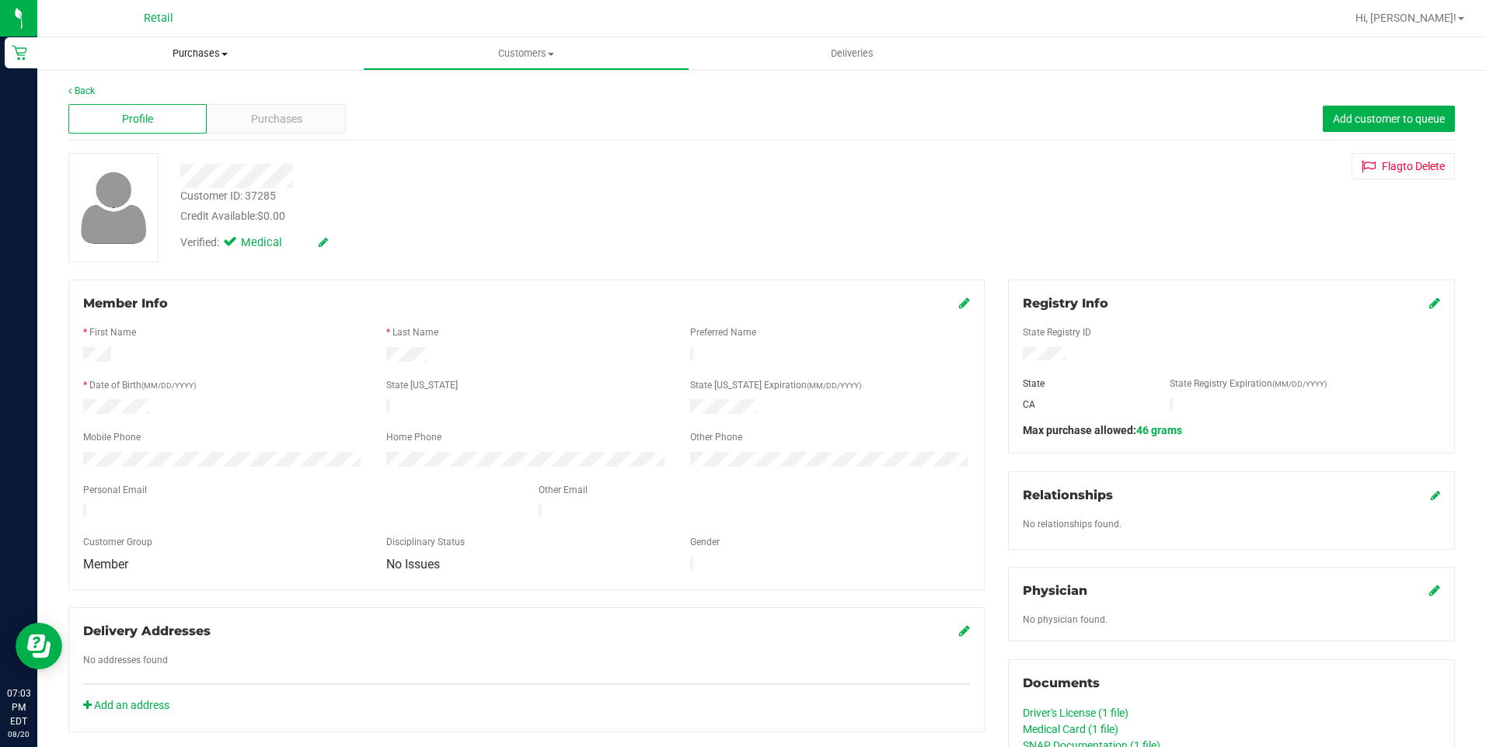
click at [206, 51] on span "Purchases" at bounding box center [200, 54] width 326 height 14
click at [168, 90] on span "Summary of purchases" at bounding box center [116, 93] width 159 height 13
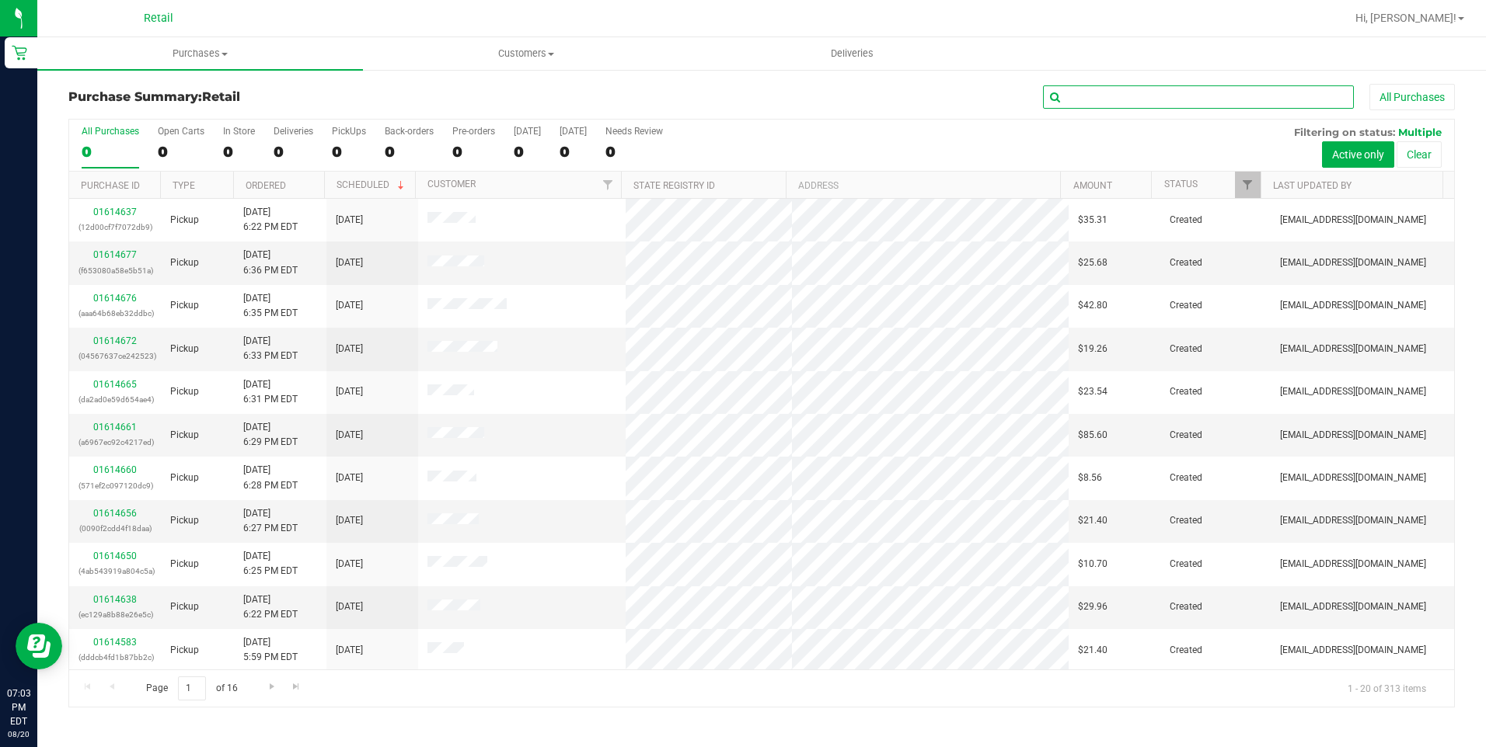
click at [1096, 105] on input "text" at bounding box center [1198, 96] width 311 height 23
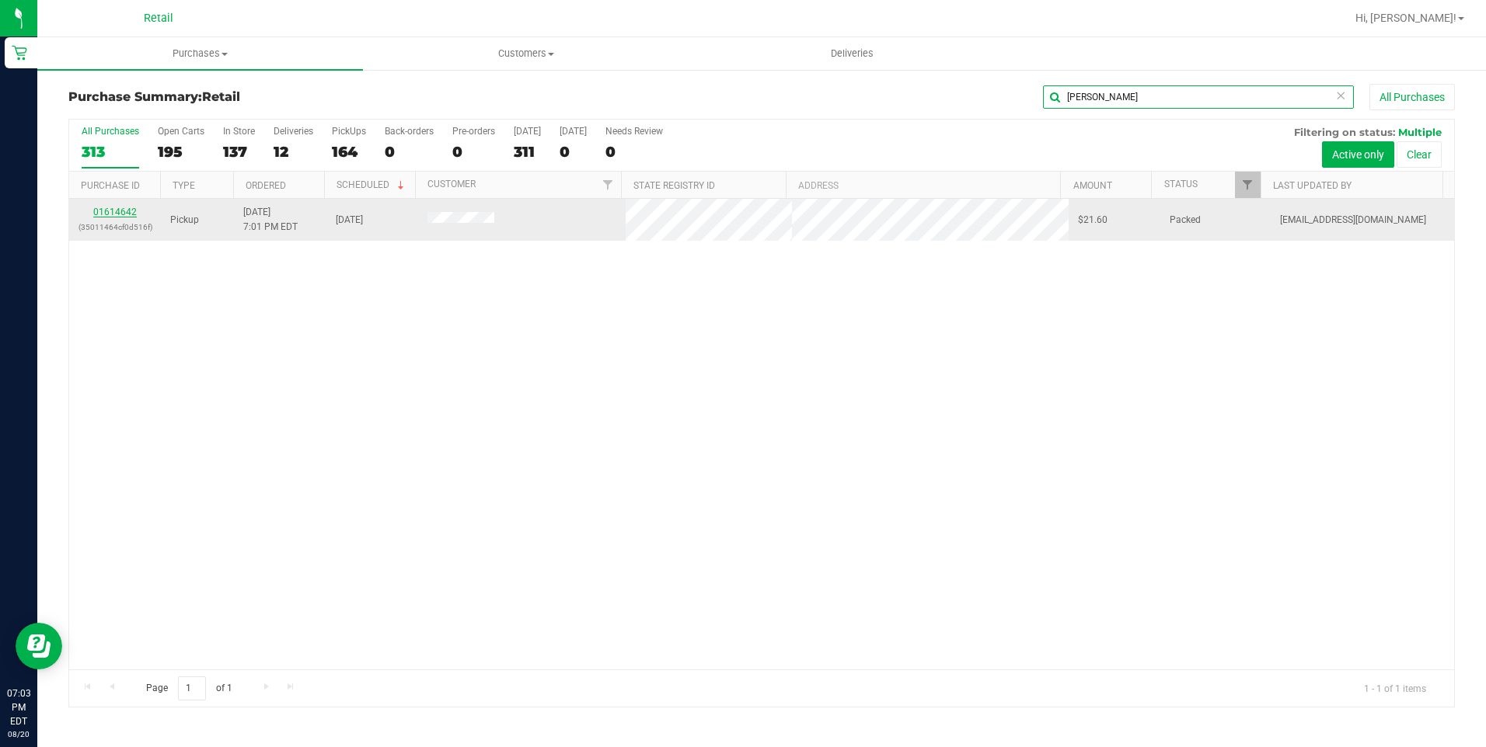
type input "[PERSON_NAME]"
click at [126, 212] on link "01614642" at bounding box center [115, 212] width 44 height 11
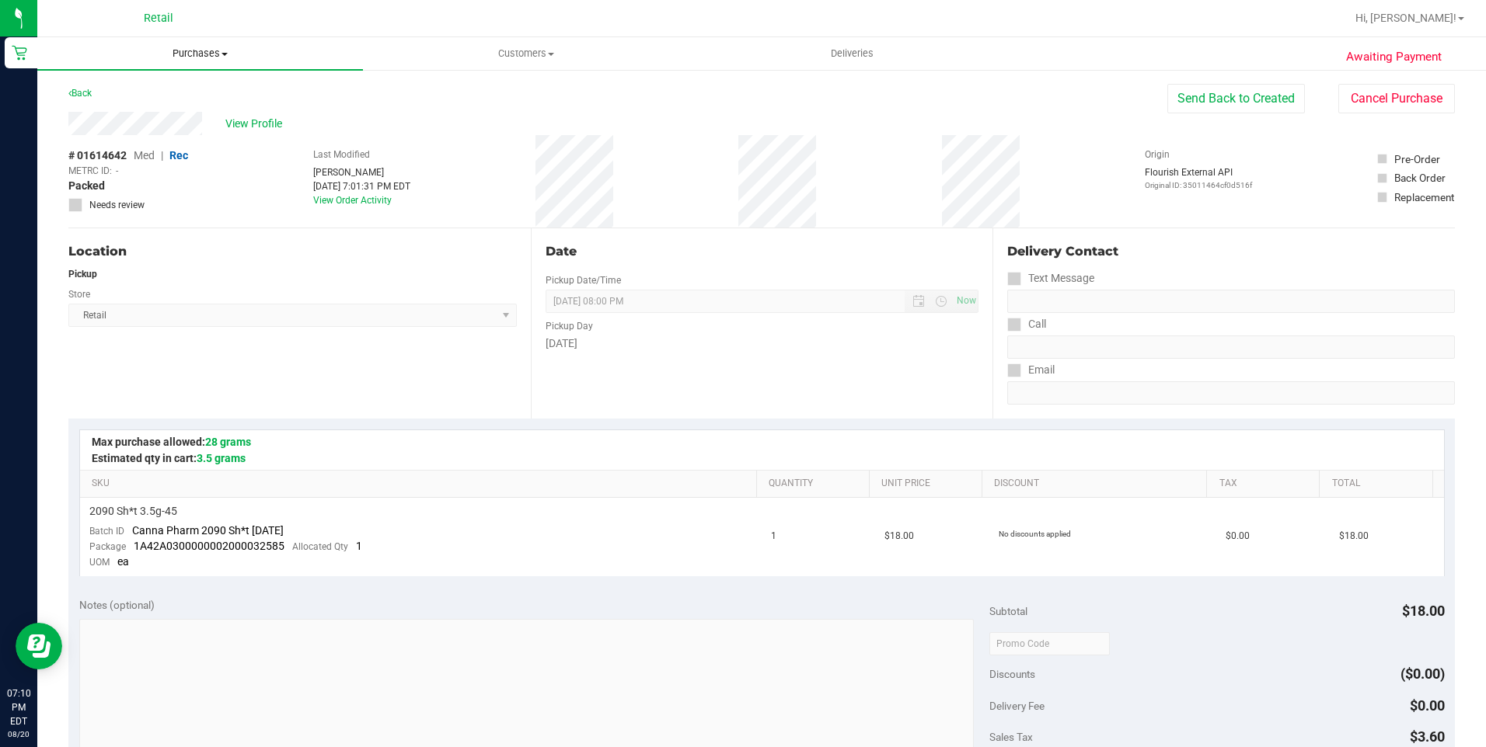
click at [219, 61] on uib-tab-heading "Purchases Summary of purchases Fulfillment All purchases" at bounding box center [200, 53] width 326 height 33
click at [217, 57] on span "Purchases" at bounding box center [200, 54] width 326 height 14
click at [183, 93] on span "Summary of purchases" at bounding box center [116, 93] width 159 height 13
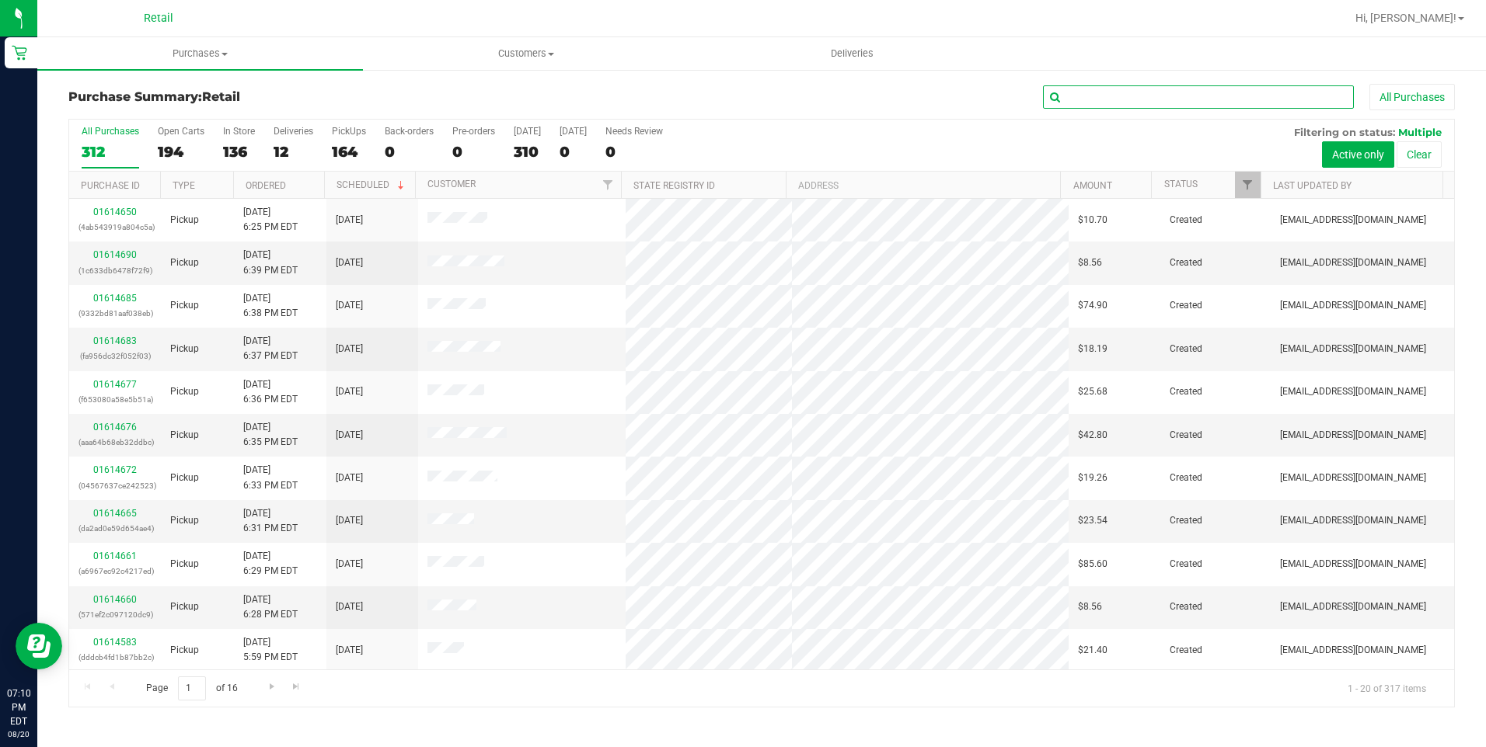
click at [1071, 91] on input "text" at bounding box center [1198, 96] width 311 height 23
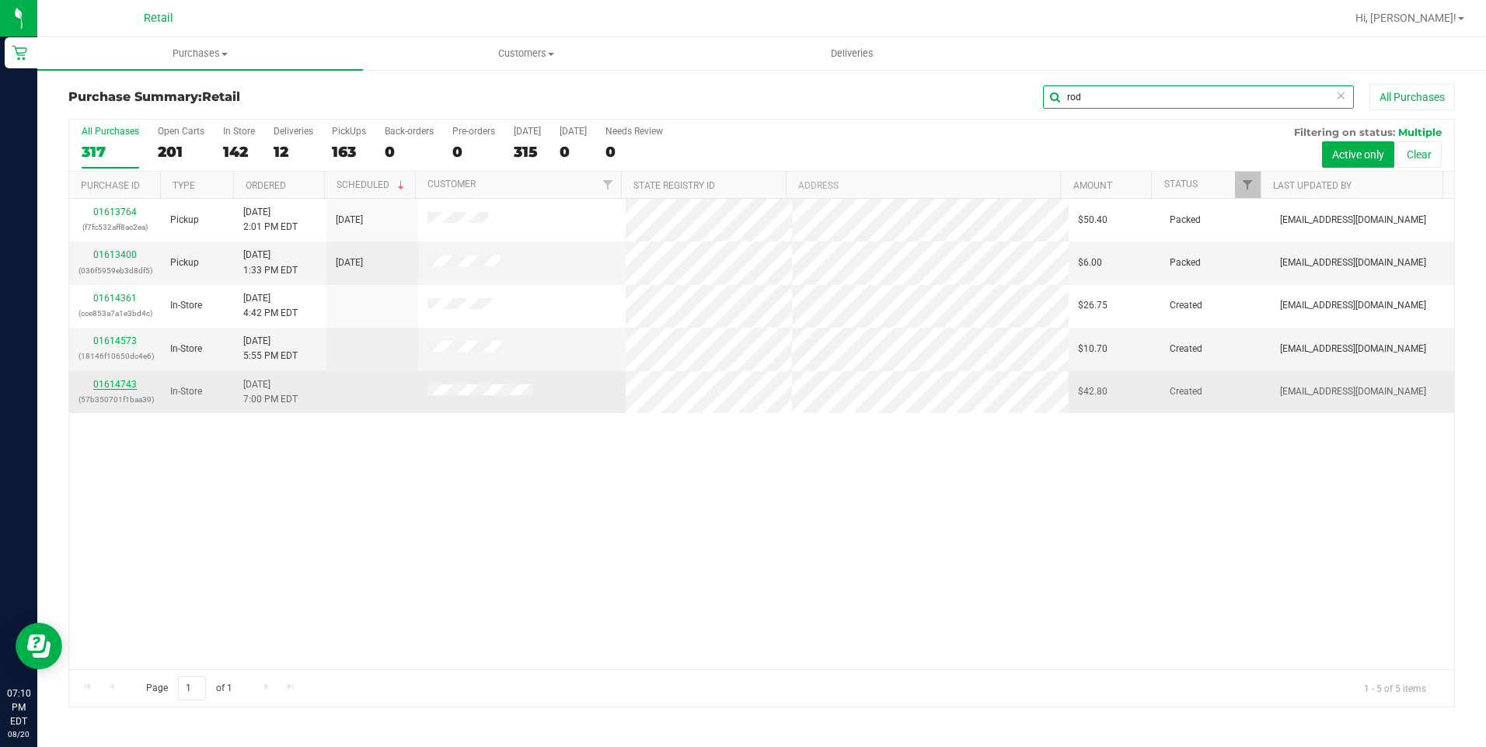
type input "rod"
click at [124, 388] on link "01614743" at bounding box center [115, 384] width 44 height 11
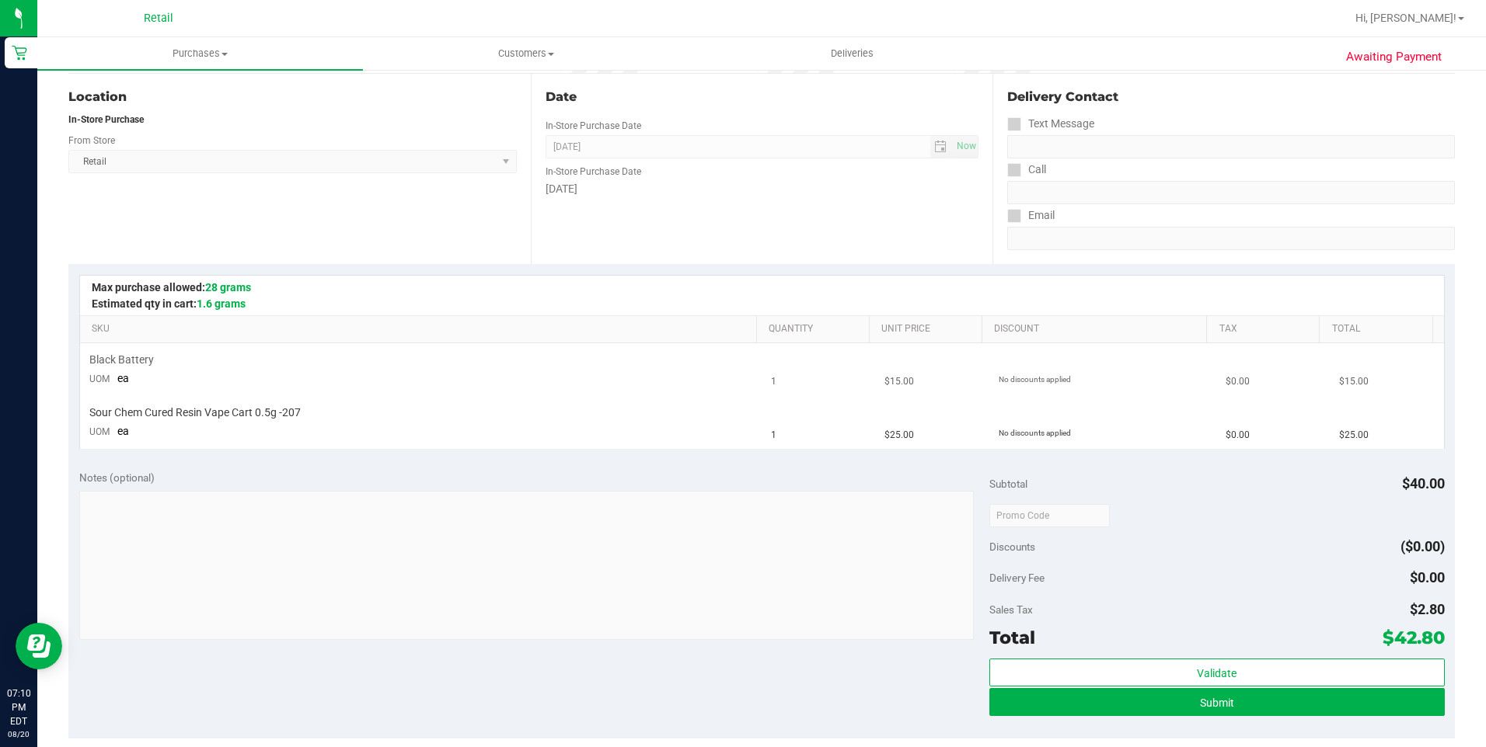
scroll to position [155, 0]
click at [187, 57] on span "Purchases" at bounding box center [200, 54] width 326 height 14
click at [189, 97] on span "Summary of purchases" at bounding box center [116, 93] width 159 height 13
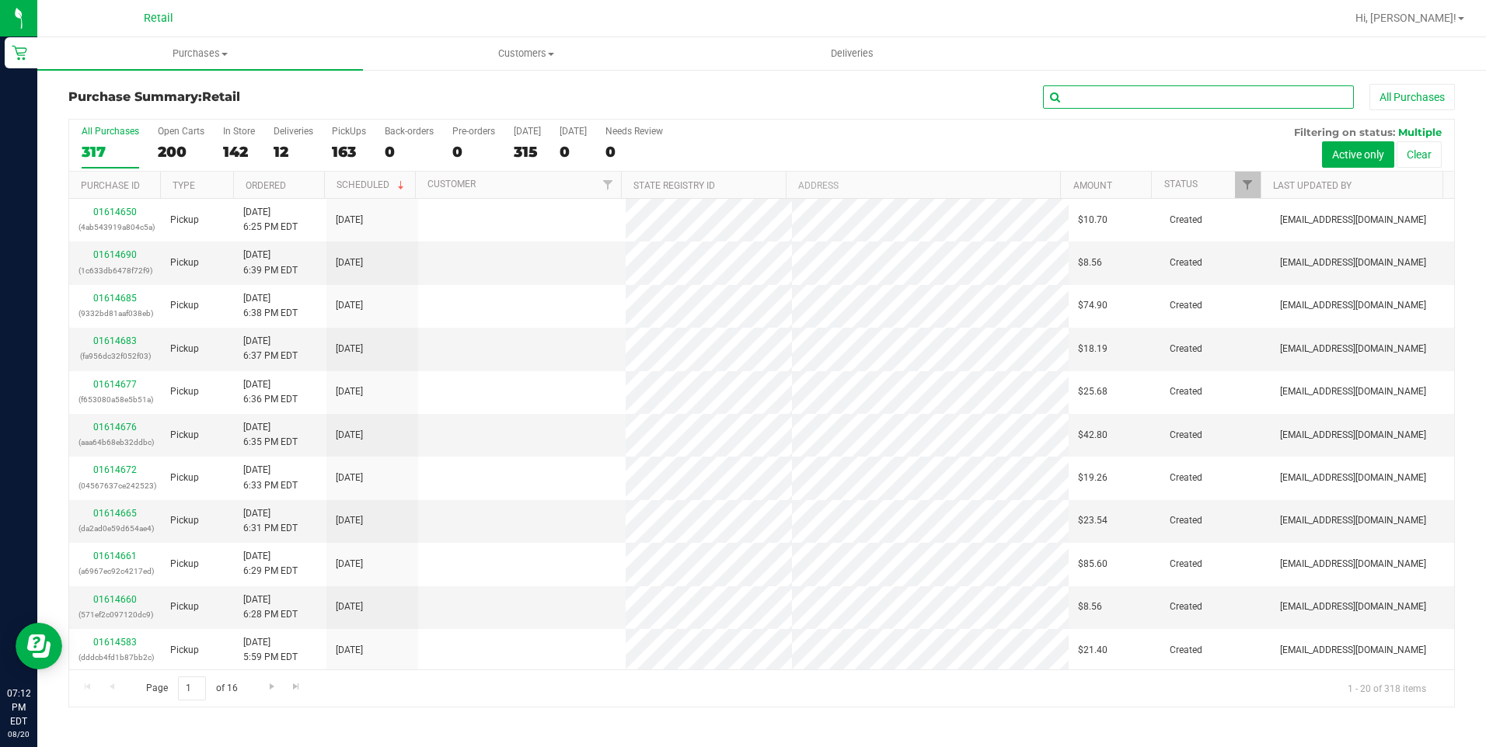
click at [1105, 103] on input "text" at bounding box center [1198, 96] width 311 height 23
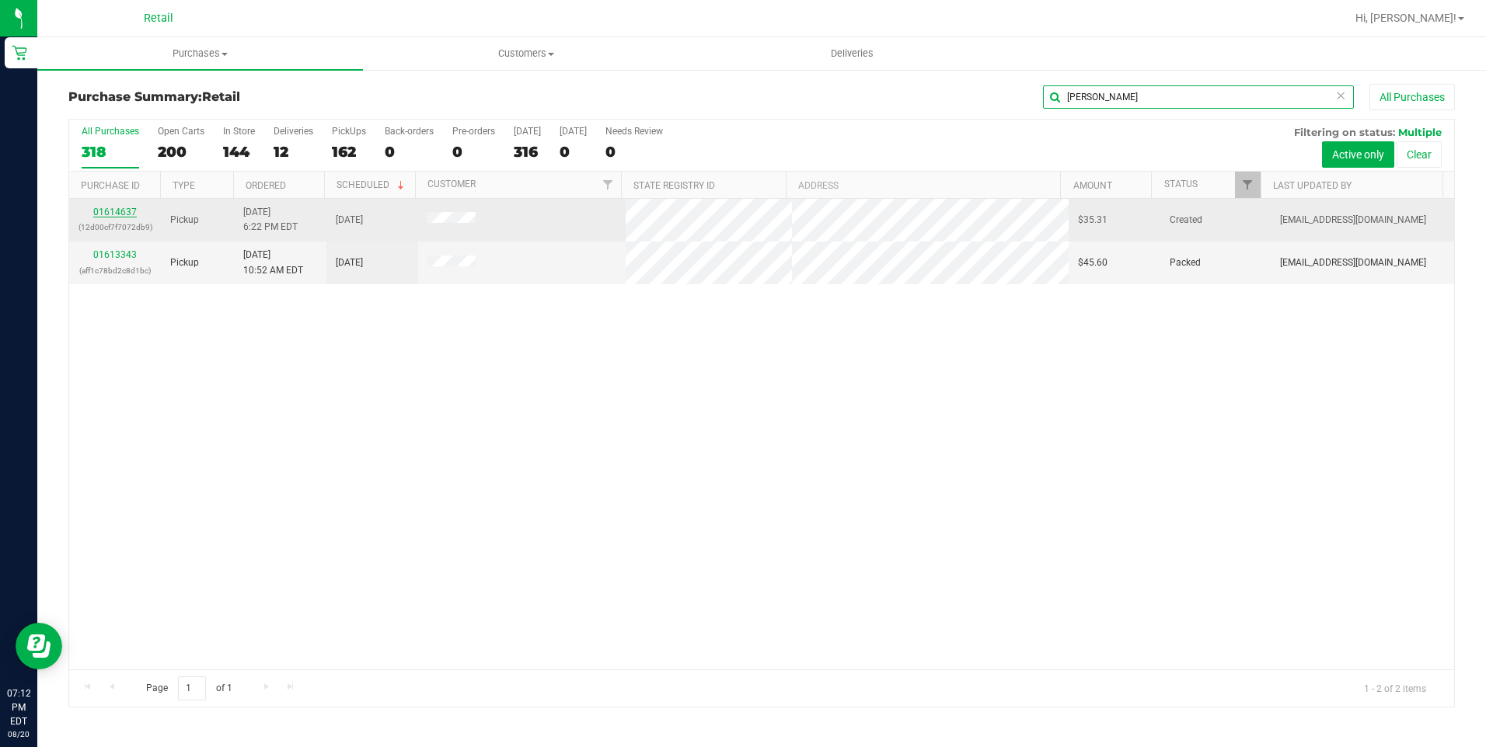
type input "[PERSON_NAME]"
click at [127, 212] on link "01614637" at bounding box center [115, 212] width 44 height 11
